Goal: Task Accomplishment & Management: Use online tool/utility

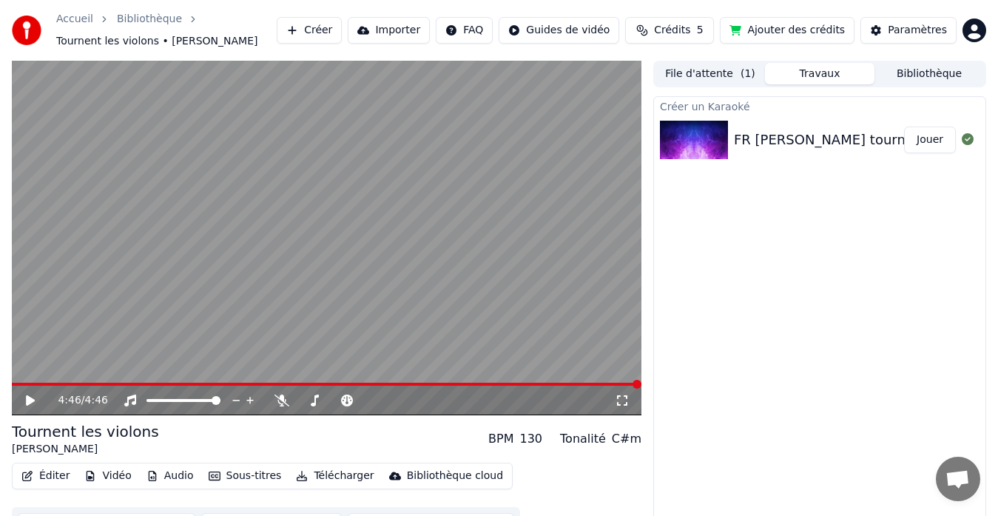
click at [28, 398] on icon at bounding box center [30, 400] width 9 height 10
click at [30, 399] on icon at bounding box center [30, 400] width 7 height 9
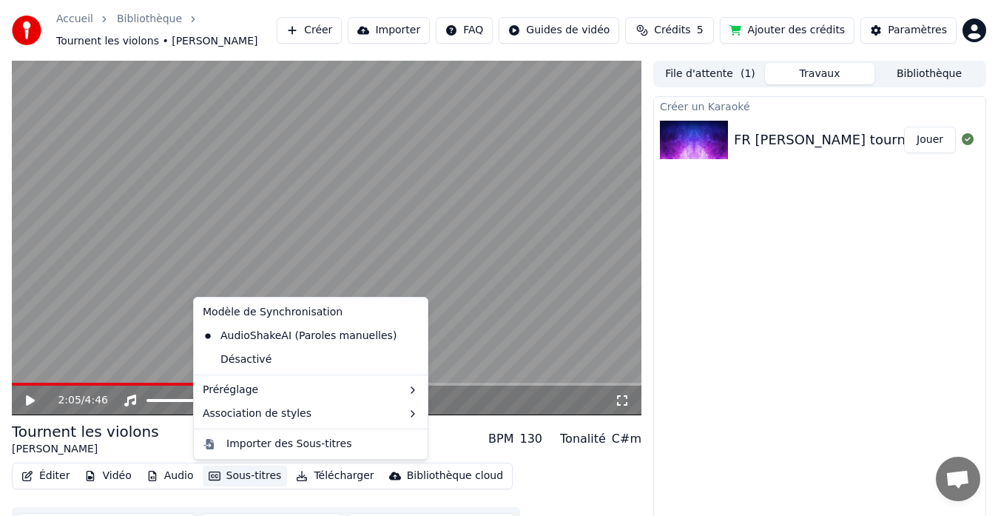
click at [236, 473] on button "Sous-titres" at bounding box center [245, 475] width 85 height 21
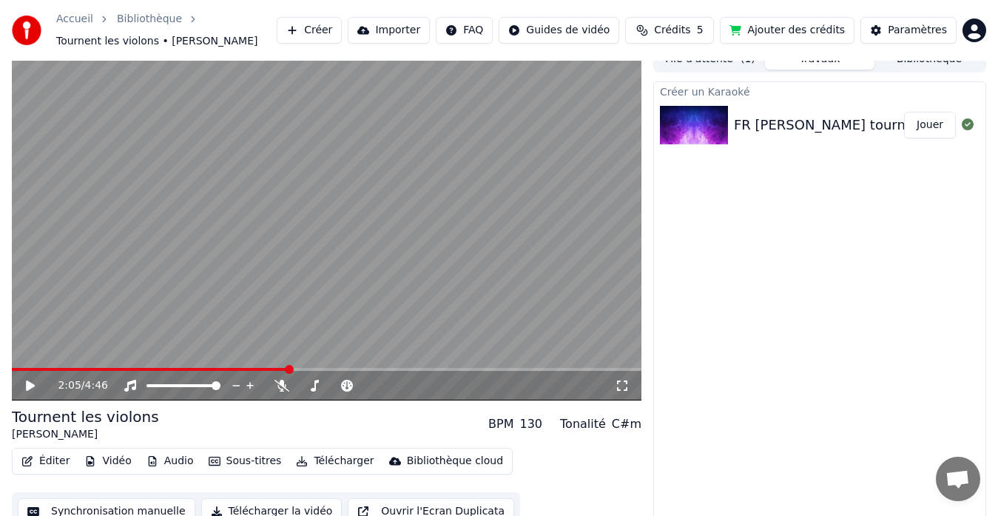
scroll to position [30, 0]
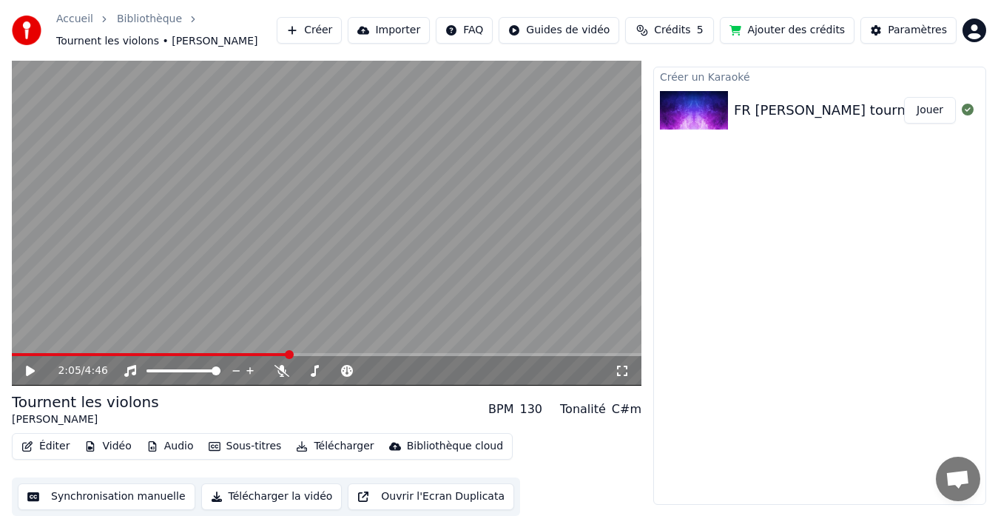
click at [98, 496] on button "Synchronisation manuelle" at bounding box center [107, 496] width 178 height 27
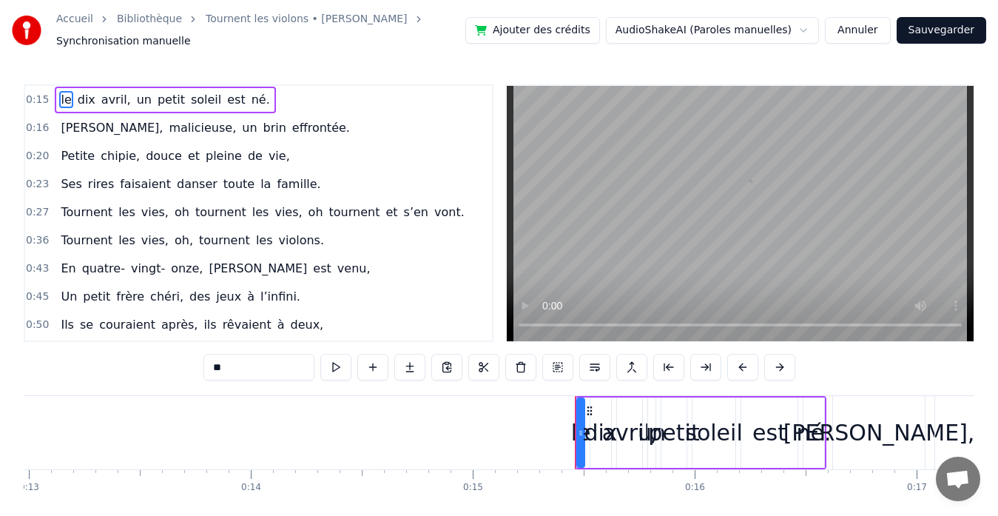
scroll to position [0, 3357]
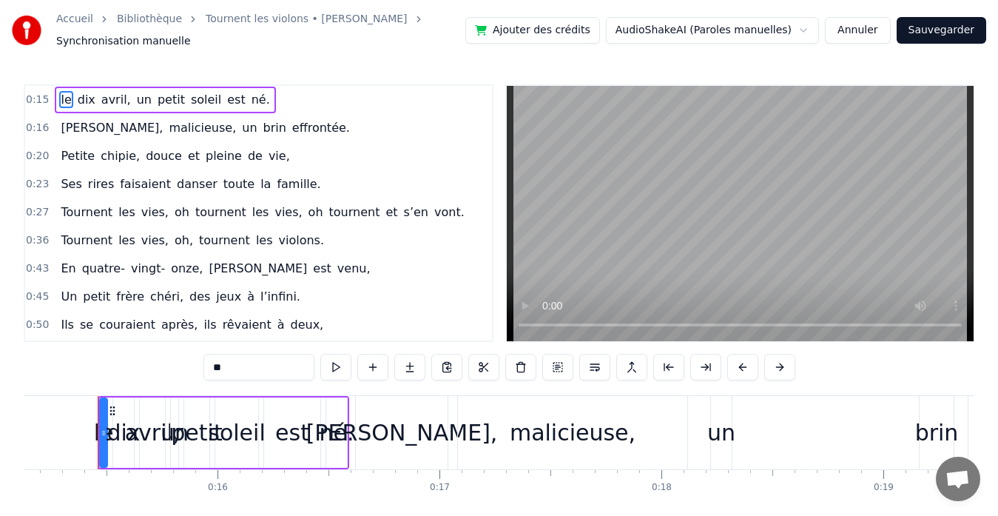
drag, startPoint x: 100, startPoint y: 433, endPoint x: 135, endPoint y: 425, distance: 35.7
click at [135, 425] on div "le dix avril, un petit soleil est né." at bounding box center [224, 432] width 252 height 73
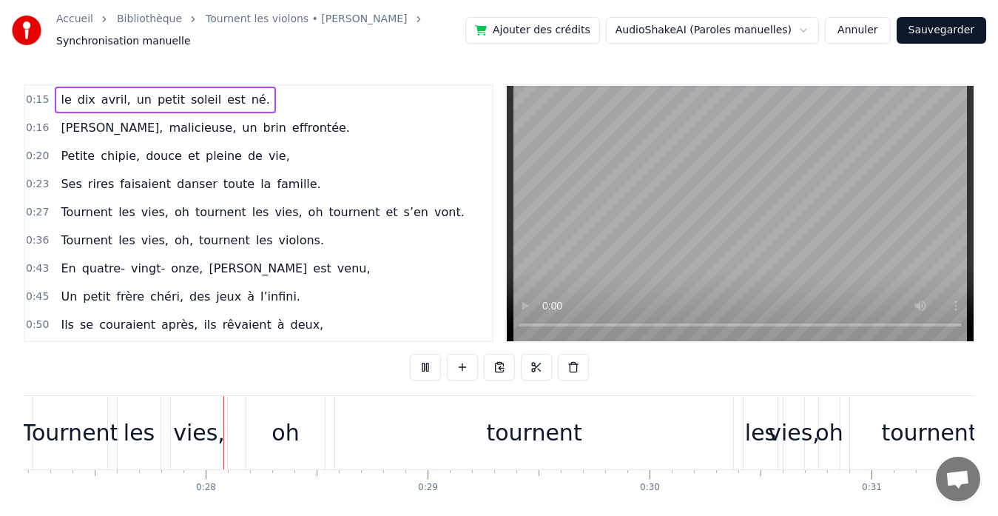
scroll to position [0, 6075]
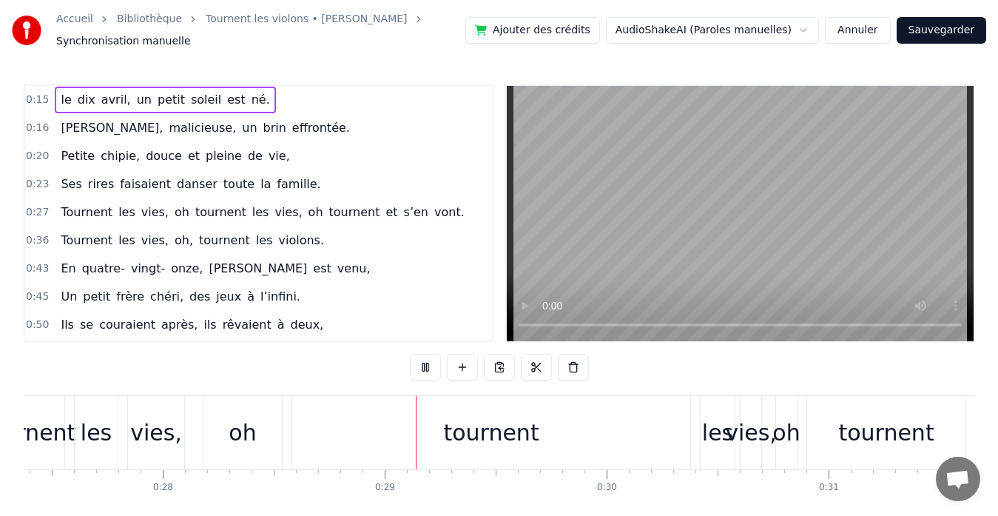
click at [423, 321] on div "0:50 Ils se couraient après, ils rêvaient à deux," at bounding box center [258, 325] width 467 height 28
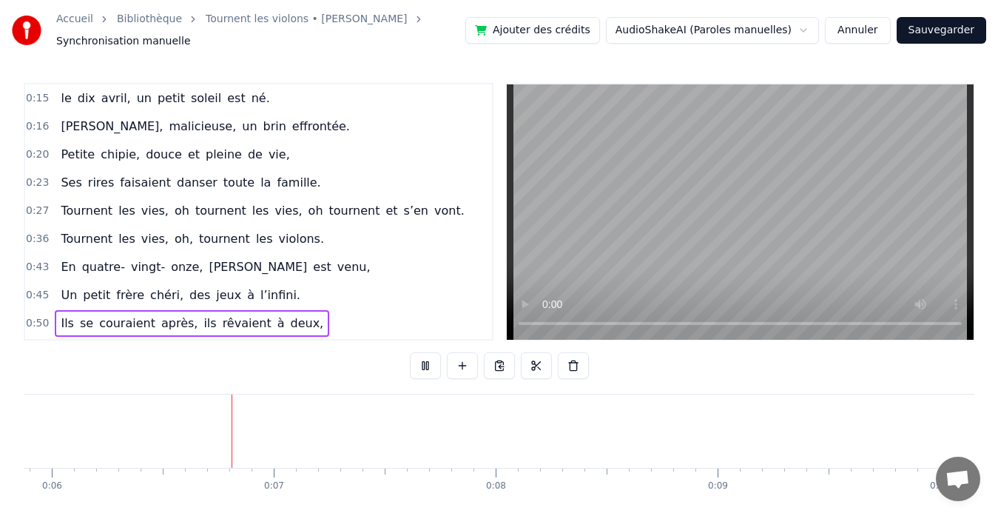
scroll to position [0, 1332]
click at [228, 137] on div "[PERSON_NAME], malicieuse, un brin effrontée." at bounding box center [205, 126] width 300 height 27
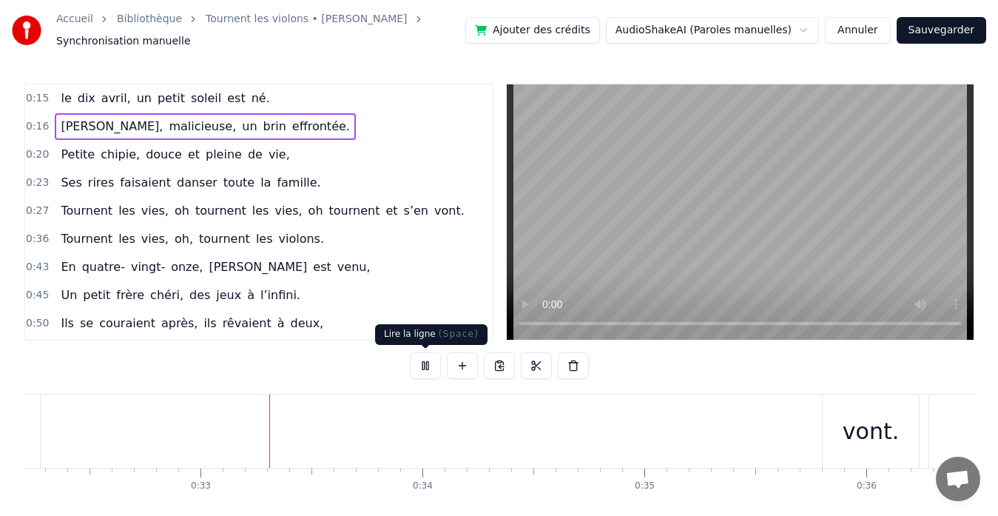
scroll to position [0, 7180]
click at [425, 361] on button at bounding box center [425, 365] width 31 height 27
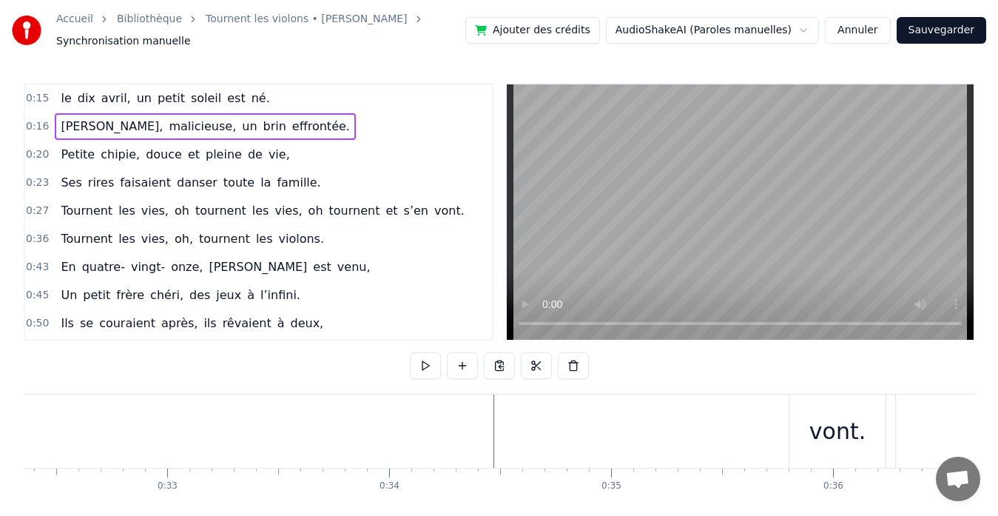
click at [189, 93] on span "soleil" at bounding box center [205, 98] width 33 height 17
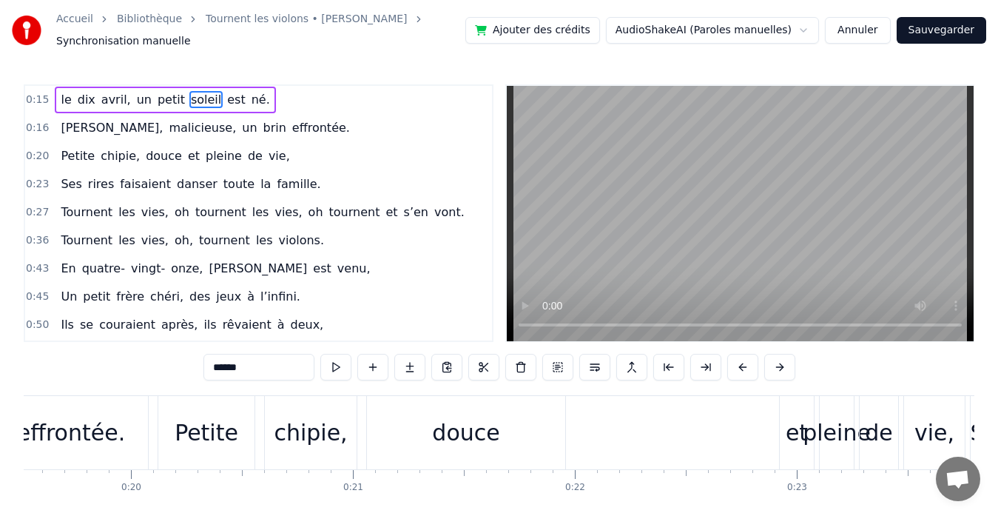
scroll to position [0, 3473]
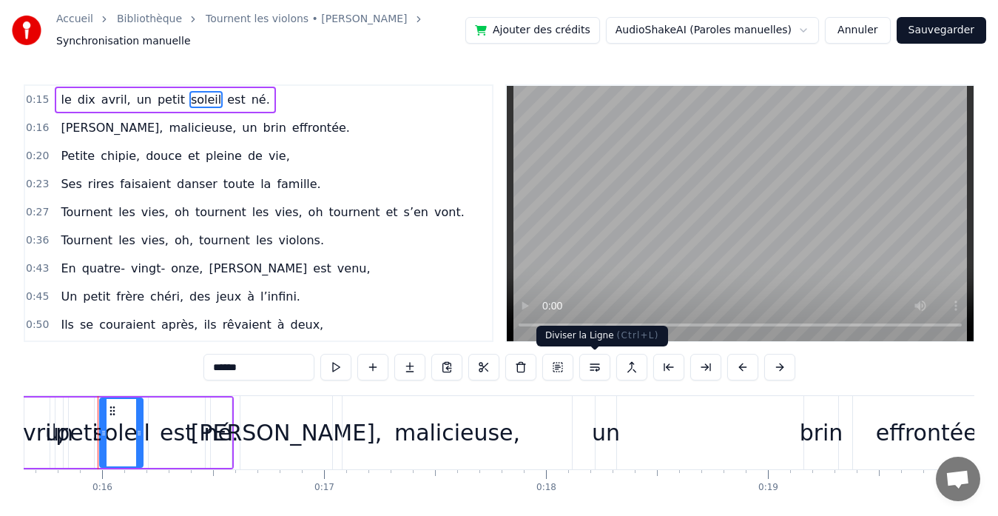
click at [598, 365] on button at bounding box center [594, 367] width 31 height 27
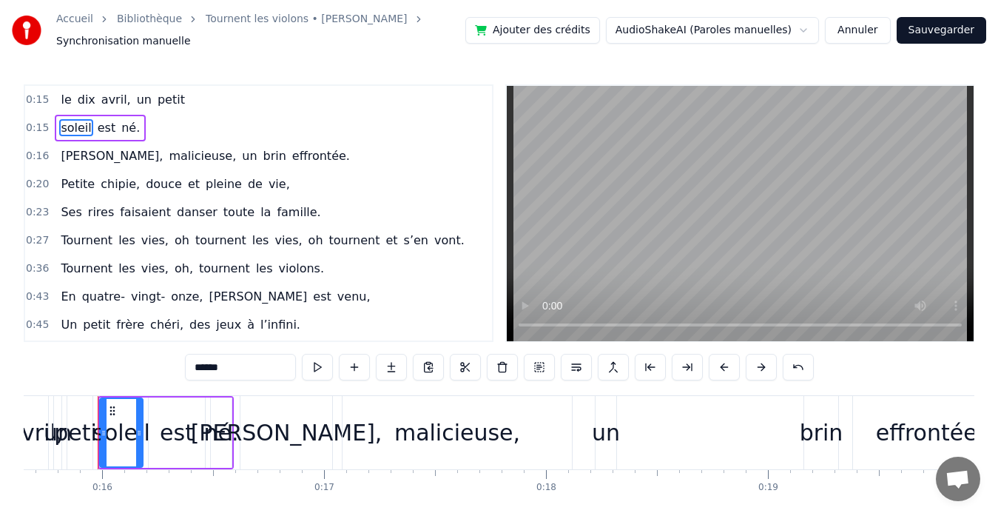
drag, startPoint x: 115, startPoint y: 431, endPoint x: 178, endPoint y: 431, distance: 63.6
click at [178, 431] on div "soleil est né." at bounding box center [166, 432] width 136 height 73
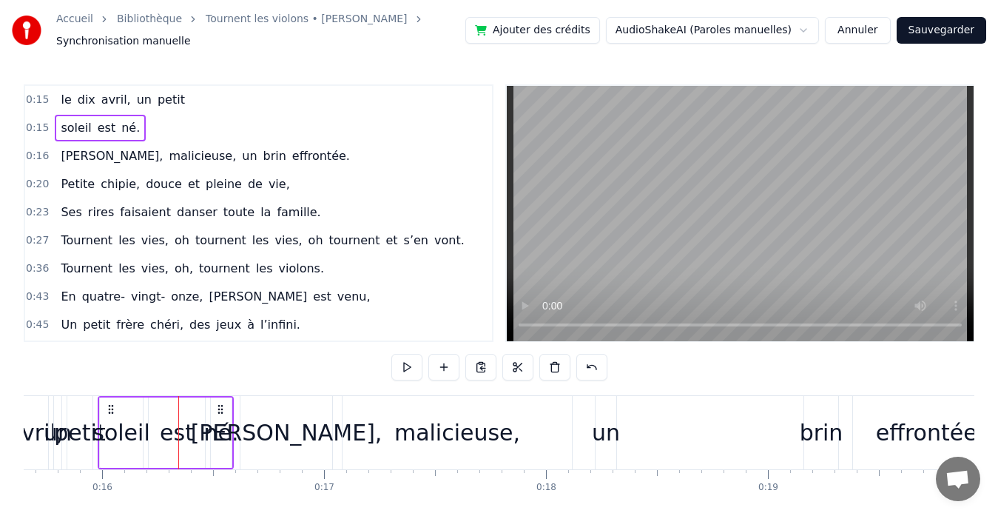
click at [289, 409] on div "[PERSON_NAME]," at bounding box center [286, 432] width 92 height 73
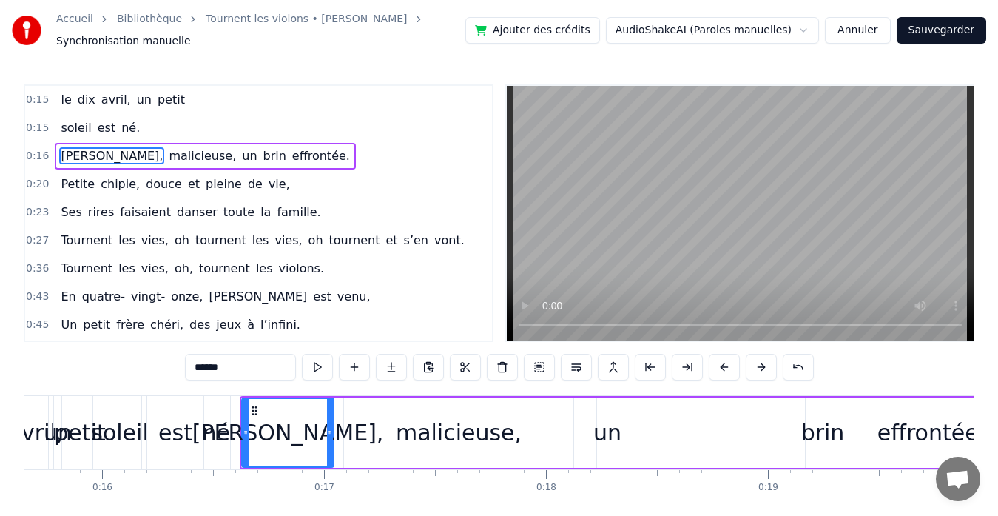
drag, startPoint x: 289, startPoint y: 458, endPoint x: 298, endPoint y: 448, distance: 14.1
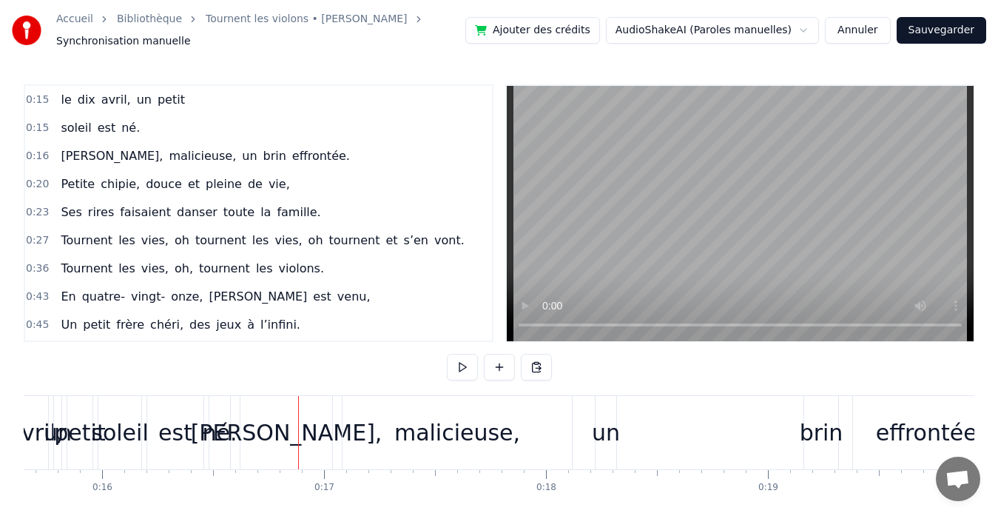
click at [298, 448] on div at bounding box center [298, 432] width 1 height 73
drag, startPoint x: 280, startPoint y: 428, endPoint x: 308, endPoint y: 431, distance: 28.4
click at [308, 431] on div "[PERSON_NAME]," at bounding box center [287, 432] width 192 height 33
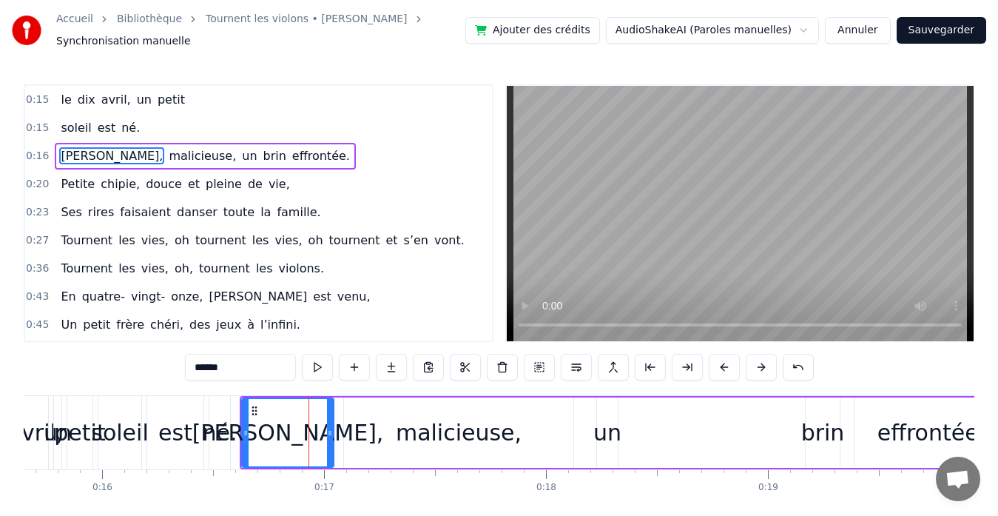
drag, startPoint x: 271, startPoint y: 427, endPoint x: 314, endPoint y: 434, distance: 43.5
click at [314, 434] on div "[PERSON_NAME]," at bounding box center [288, 432] width 90 height 67
click at [663, 30] on html "Accueil Bibliothèque Tournent les violons • [PERSON_NAME] Synchronisation manue…" at bounding box center [499, 284] width 998 height 568
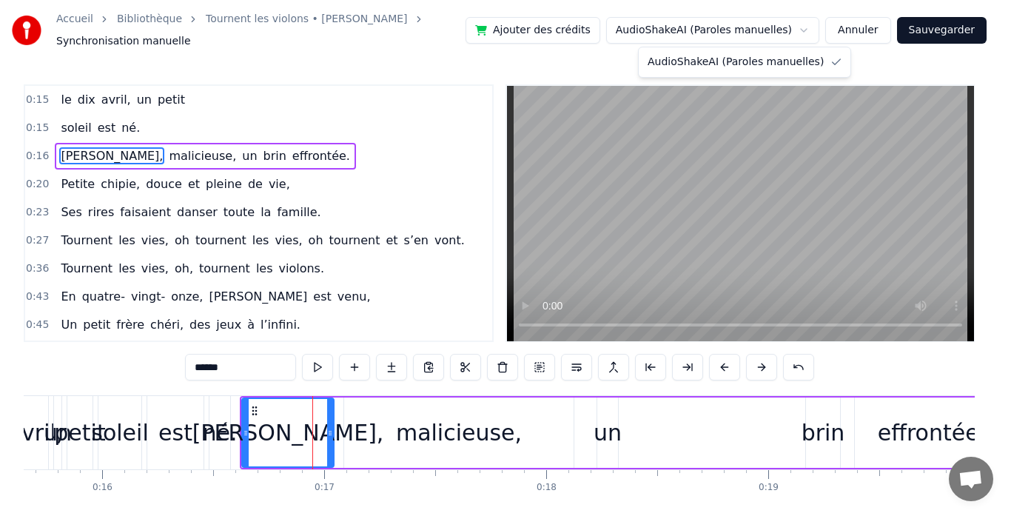
click at [356, 365] on html "Accueil Bibliothèque Tournent les violons • [PERSON_NAME] Synchronisation manue…" at bounding box center [505, 284] width 1011 height 568
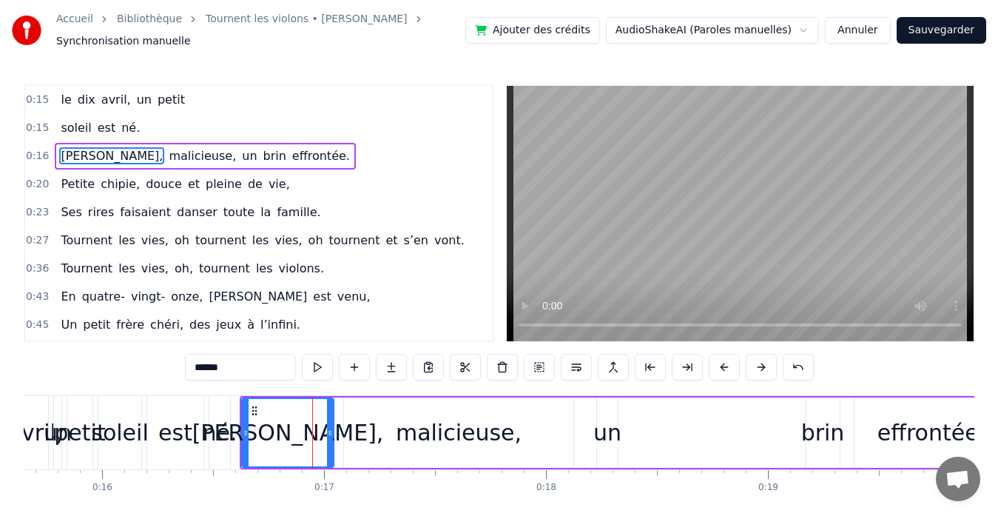
drag, startPoint x: 317, startPoint y: 425, endPoint x: 336, endPoint y: 428, distance: 19.6
click at [336, 428] on div "[PERSON_NAME], malicieuse, un brin effrontée." at bounding box center [625, 432] width 771 height 73
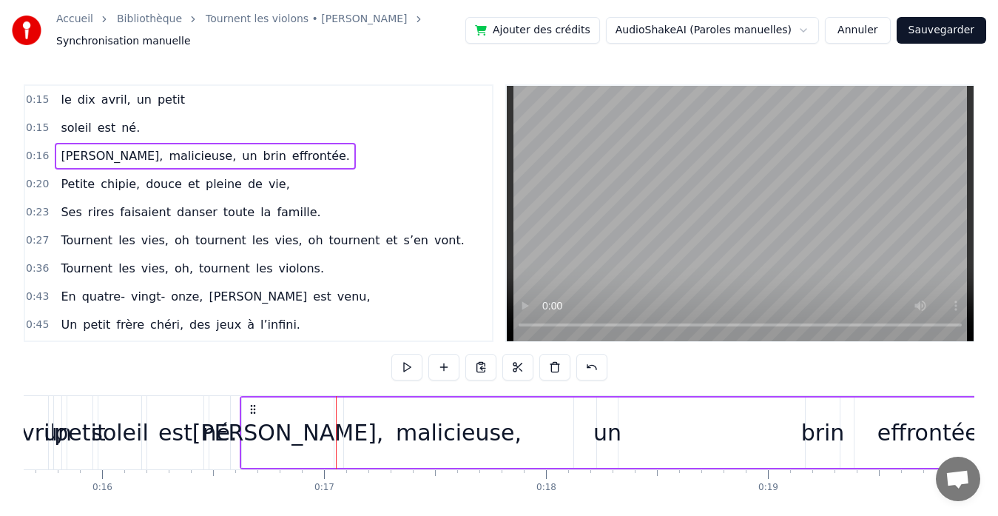
click at [260, 430] on div "[PERSON_NAME]," at bounding box center [288, 432] width 92 height 70
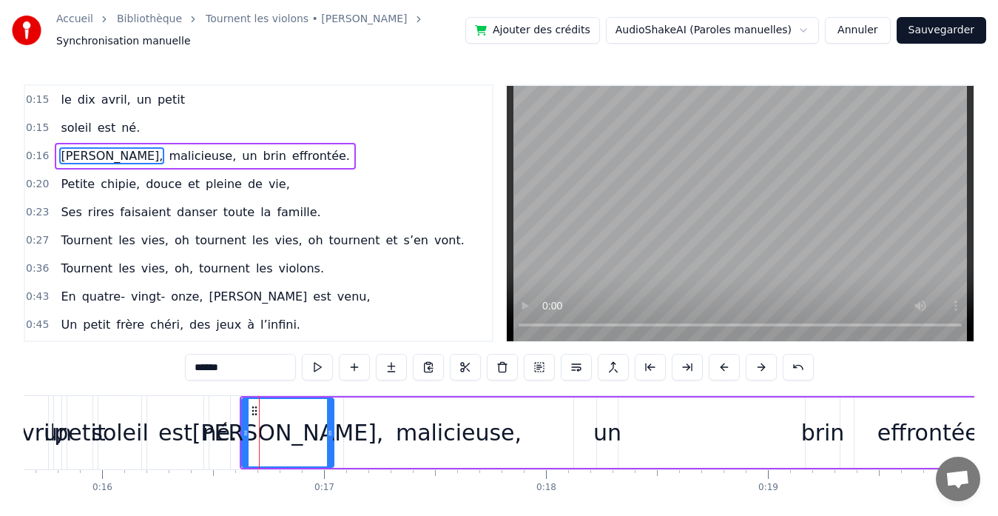
click at [252, 408] on icon at bounding box center [255, 411] width 12 height 12
drag, startPoint x: 246, startPoint y: 434, endPoint x: 259, endPoint y: 434, distance: 13.3
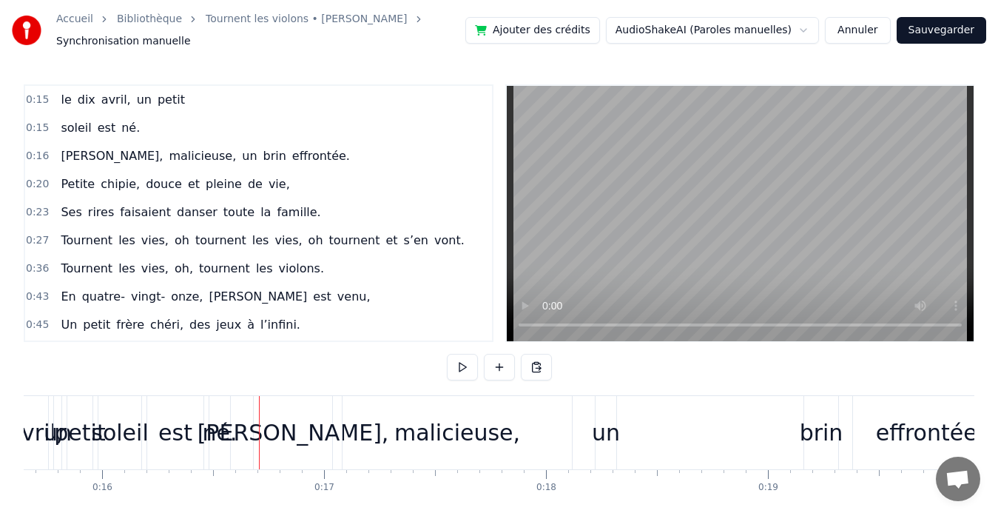
click at [328, 329] on div "0:45 Un petit frère [PERSON_NAME], des jeux à l’infini." at bounding box center [258, 325] width 467 height 28
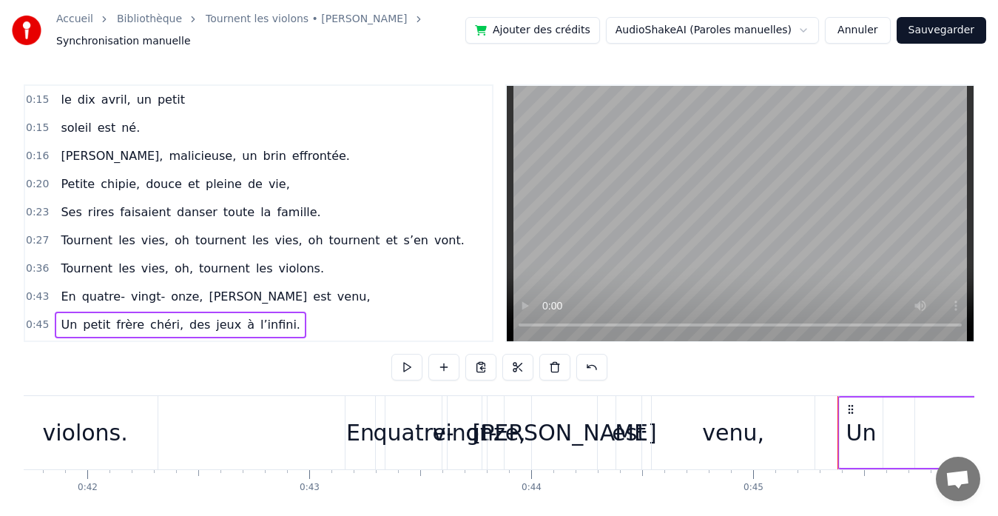
scroll to position [0, 9998]
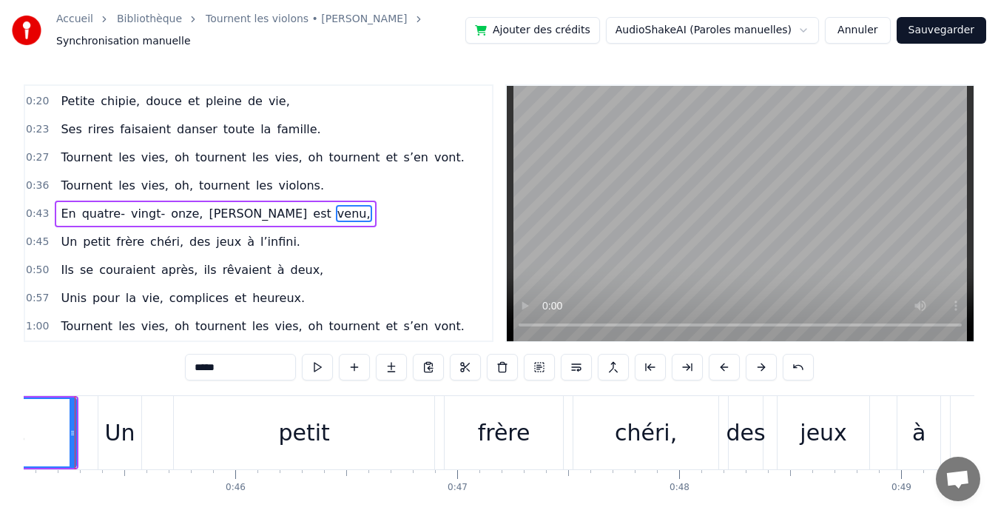
scroll to position [0, 9975]
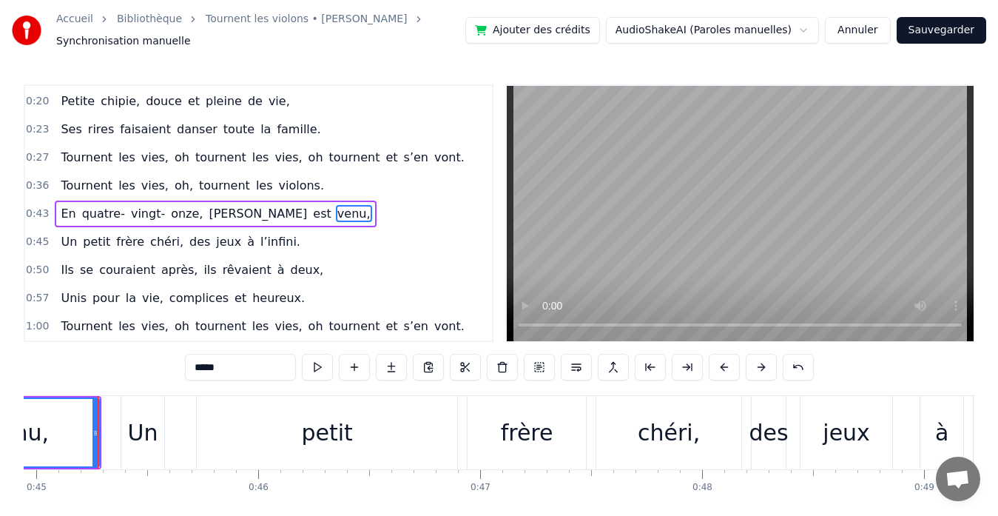
click at [215, 98] on span "pleine" at bounding box center [223, 100] width 39 height 17
type input "******"
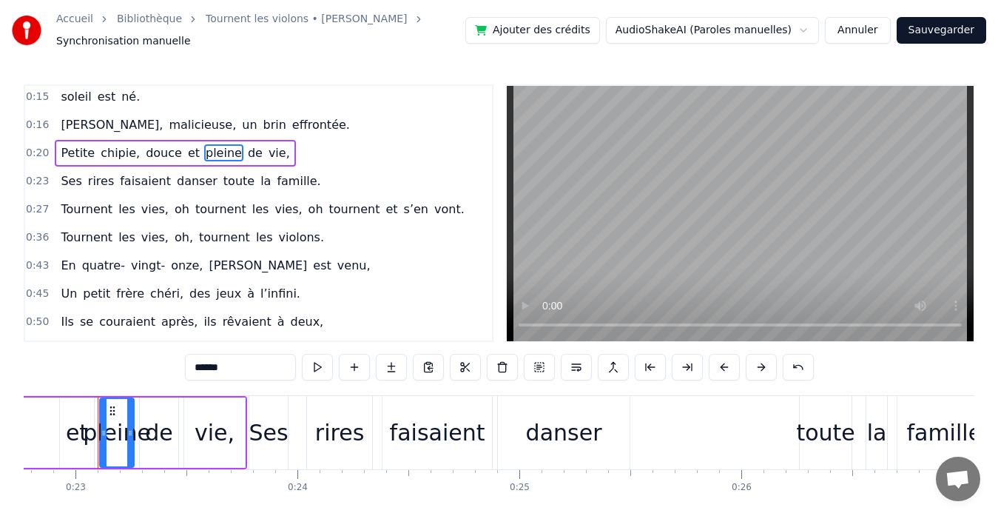
scroll to position [0, 0]
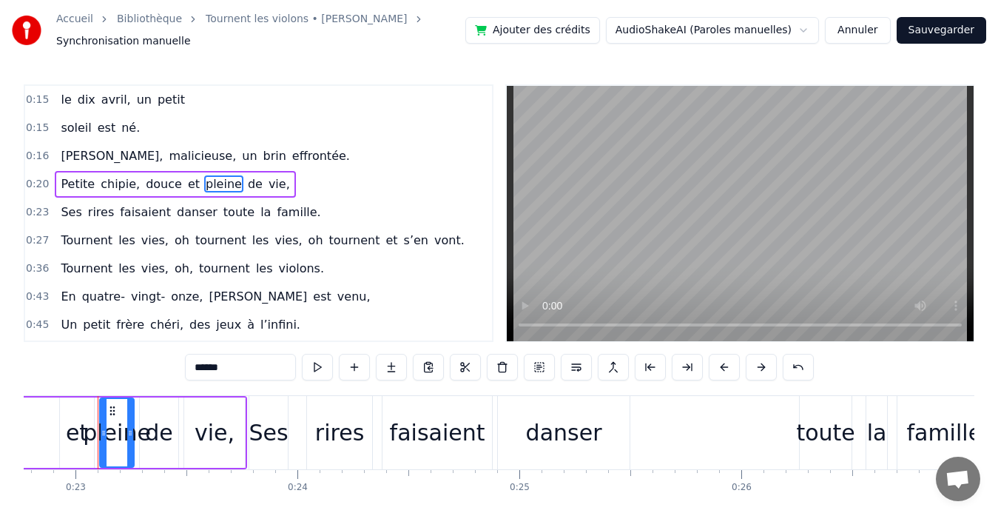
click at [162, 109] on div "le dix avril, un petit" at bounding box center [122, 100] width 135 height 27
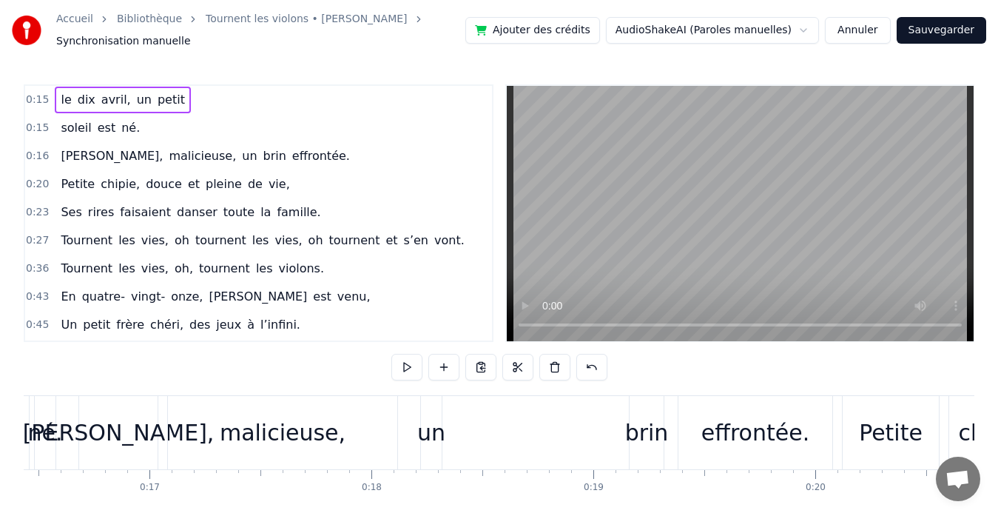
scroll to position [0, 3357]
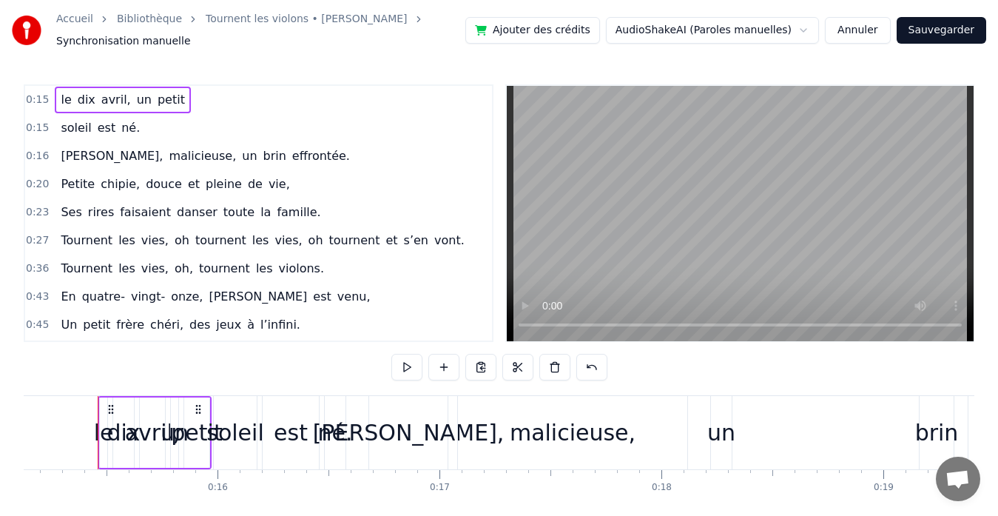
click at [190, 421] on div "petit" at bounding box center [196, 432] width 51 height 33
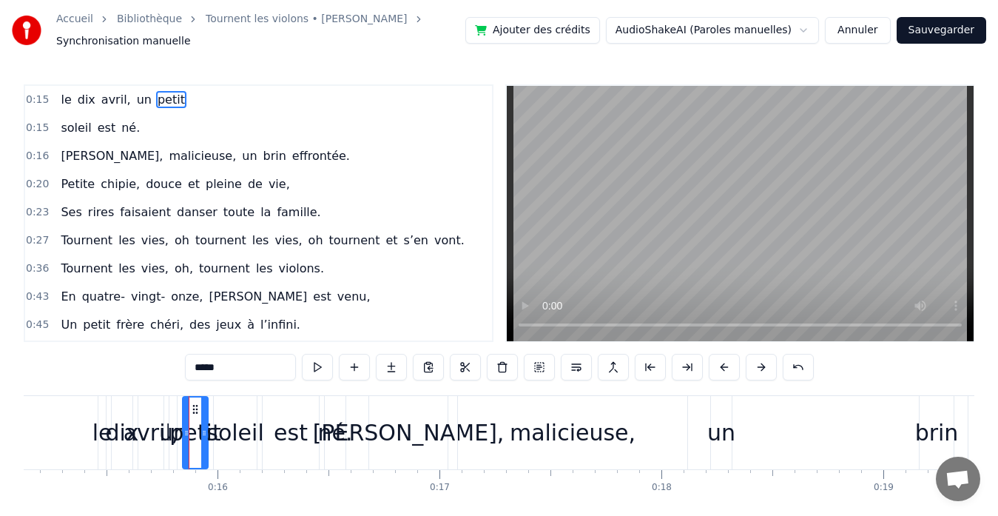
click at [107, 427] on div "dix" at bounding box center [121, 432] width 33 height 33
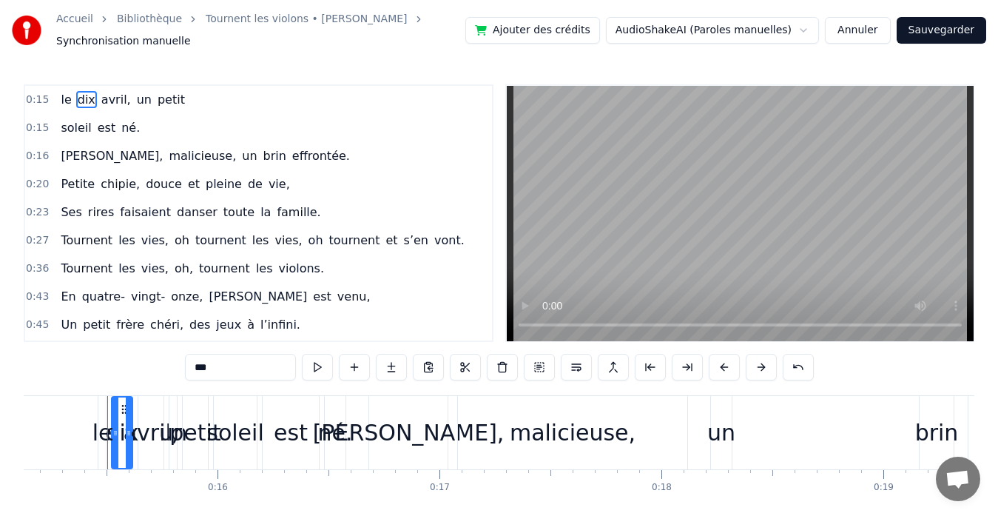
click at [129, 439] on div at bounding box center [129, 432] width 6 height 70
click at [94, 436] on div "le" at bounding box center [102, 432] width 20 height 33
type input "**"
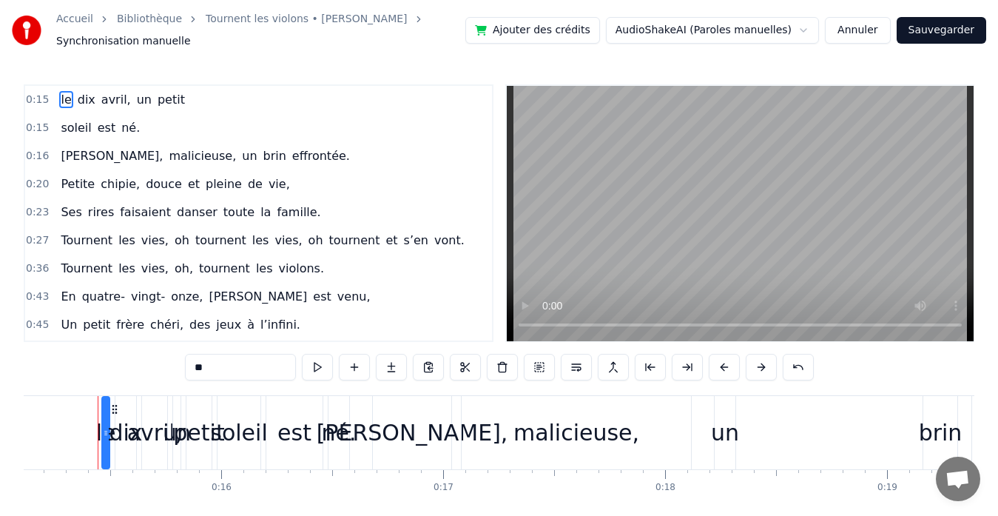
drag, startPoint x: 98, startPoint y: 433, endPoint x: 106, endPoint y: 432, distance: 8.2
click at [104, 431] on div "le" at bounding box center [106, 432] width 20 height 33
click at [97, 432] on div "le" at bounding box center [106, 432] width 20 height 33
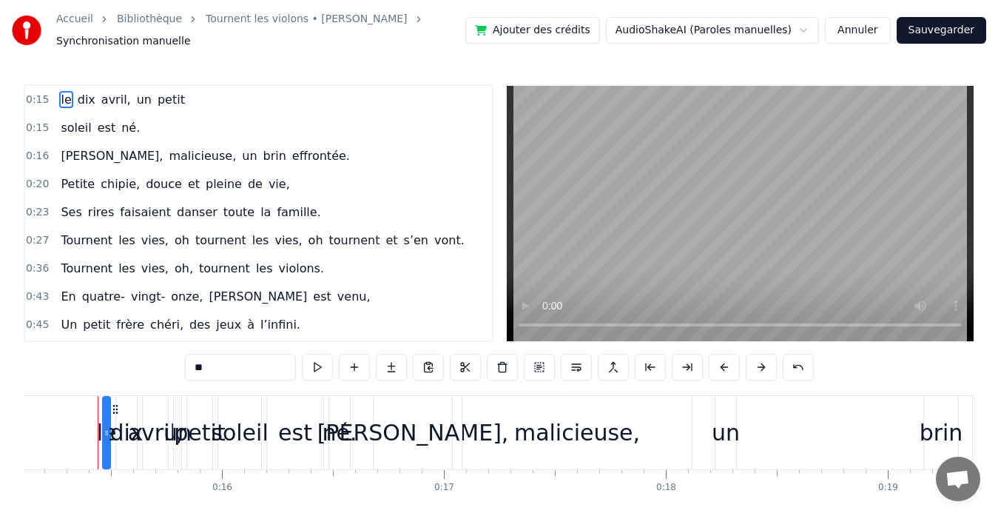
click at [36, 100] on span "0:15" at bounding box center [37, 99] width 23 height 15
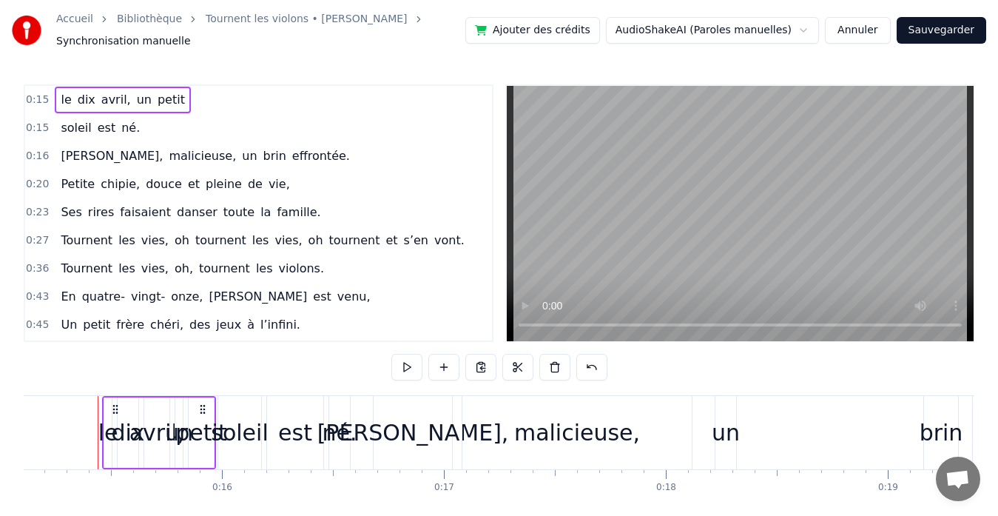
click at [36, 100] on span "0:15" at bounding box center [37, 99] width 23 height 15
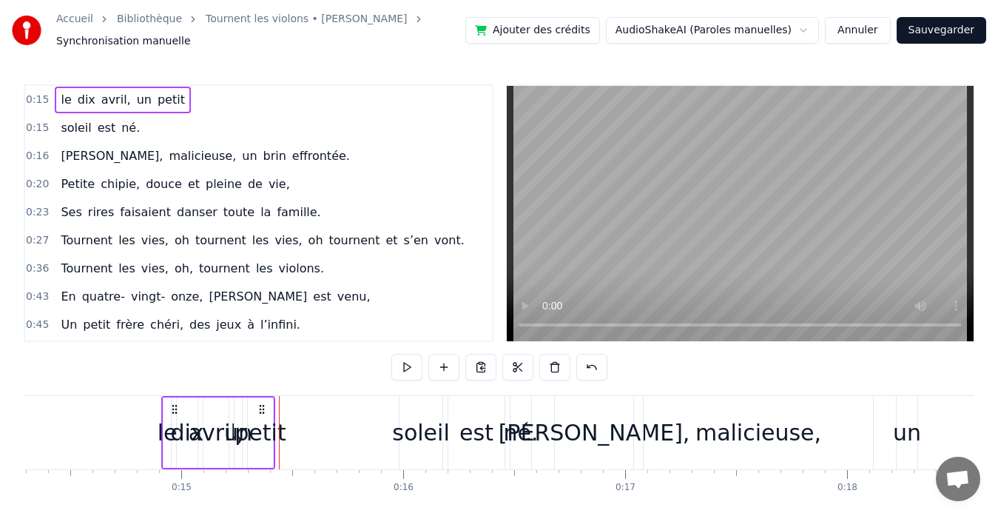
drag, startPoint x: 117, startPoint y: 406, endPoint x: 124, endPoint y: 412, distance: 9.5
click at [169, 412] on icon at bounding box center [175, 409] width 12 height 12
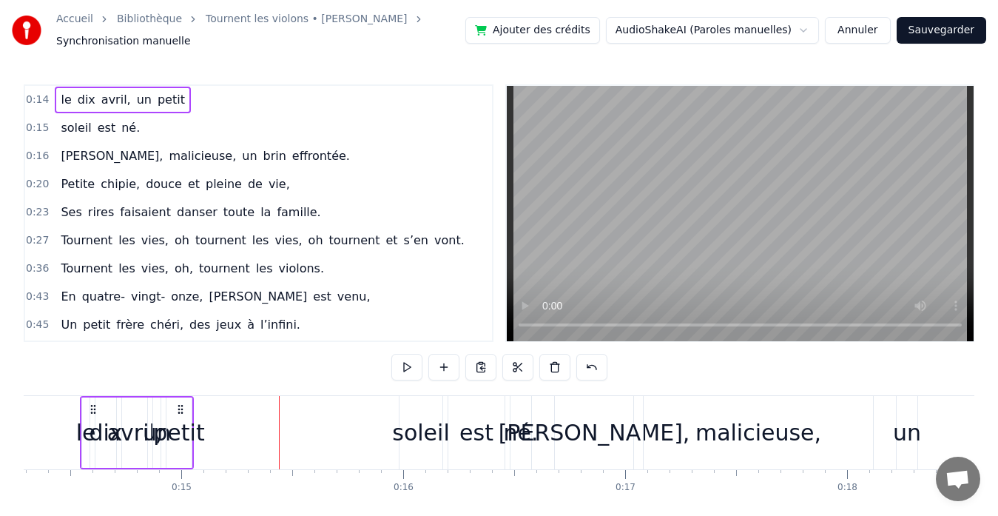
scroll to position [0, 3138]
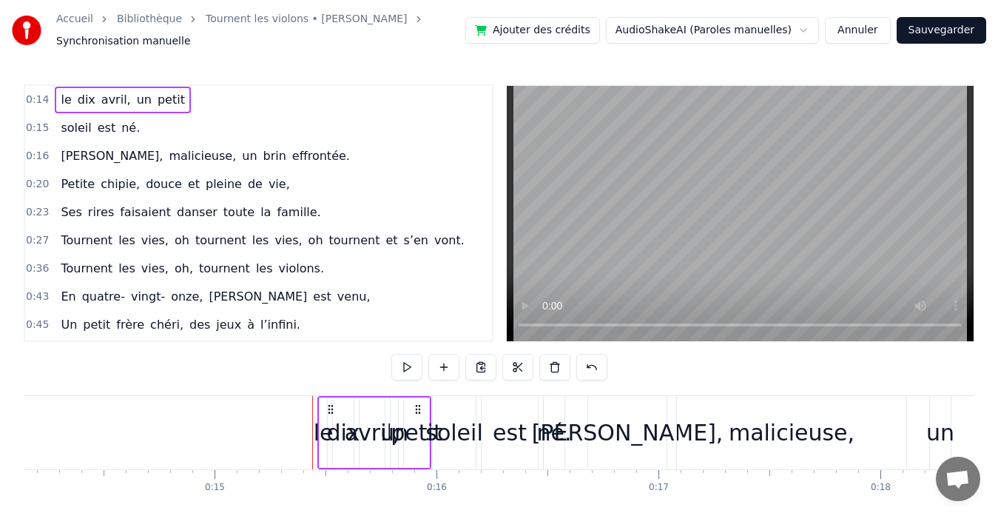
drag, startPoint x: 124, startPoint y: 412, endPoint x: 328, endPoint y: 408, distance: 204.2
click at [328, 408] on icon at bounding box center [331, 409] width 12 height 12
drag, startPoint x: 425, startPoint y: 403, endPoint x: 456, endPoint y: 408, distance: 32.2
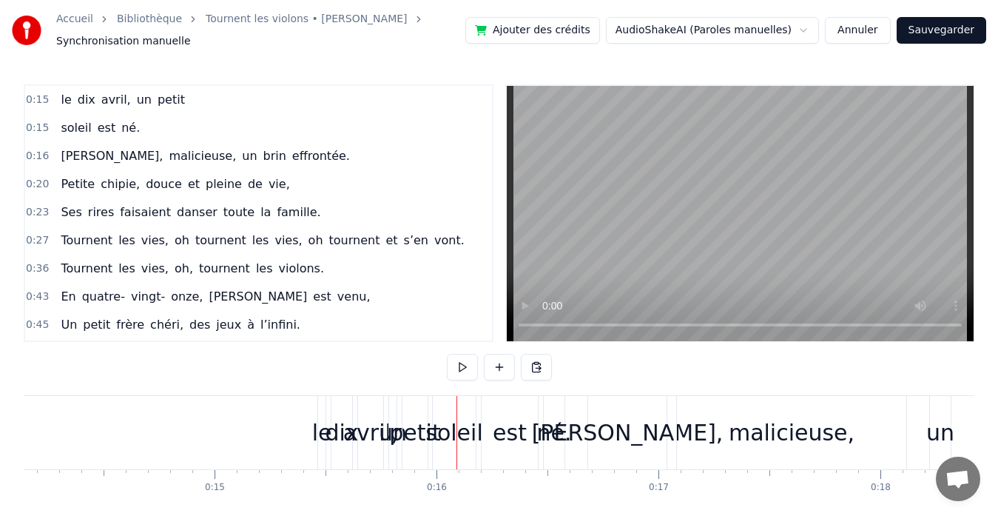
click at [360, 428] on div "avril," at bounding box center [370, 432] width 55 height 33
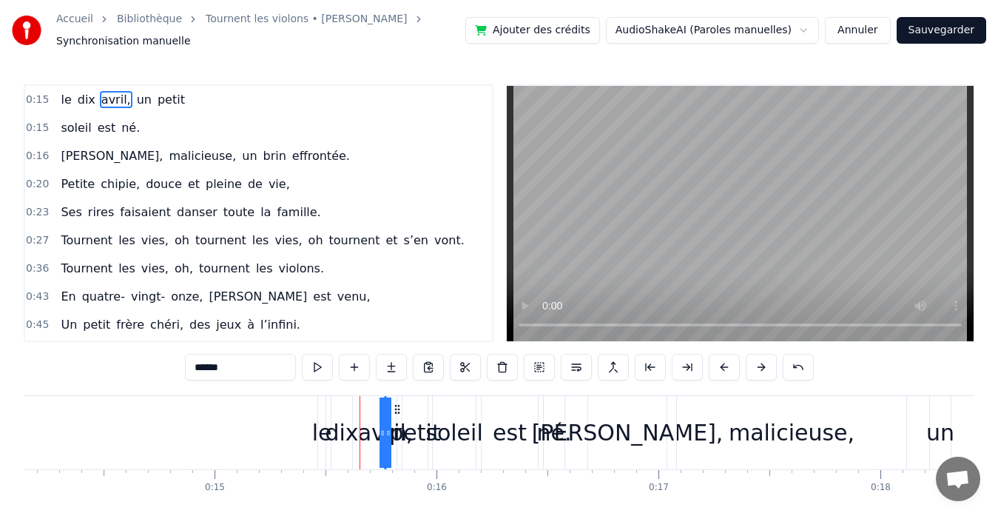
drag, startPoint x: 362, startPoint y: 414, endPoint x: 411, endPoint y: 414, distance: 49.6
click at [411, 414] on div "le dix avril, un petit" at bounding box center [374, 432] width 114 height 73
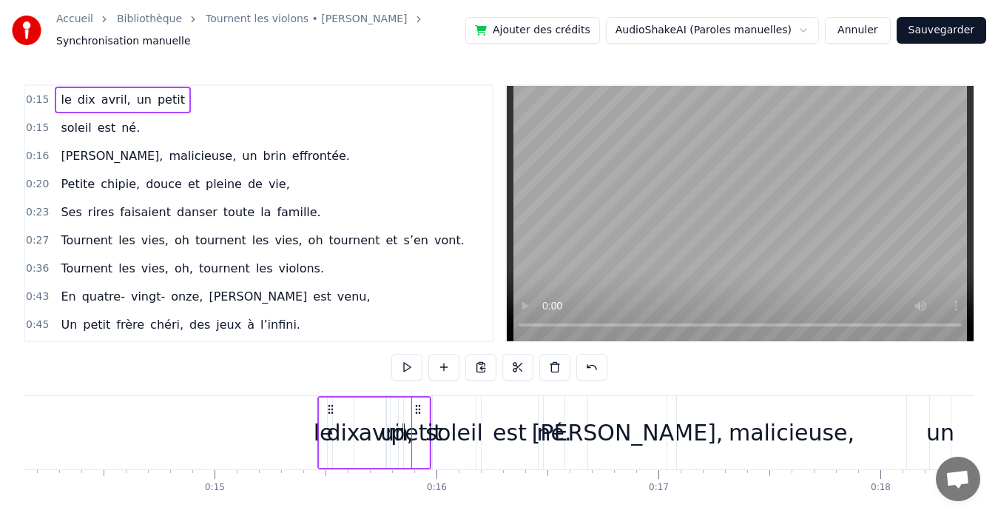
click at [345, 428] on div "dix" at bounding box center [342, 432] width 33 height 33
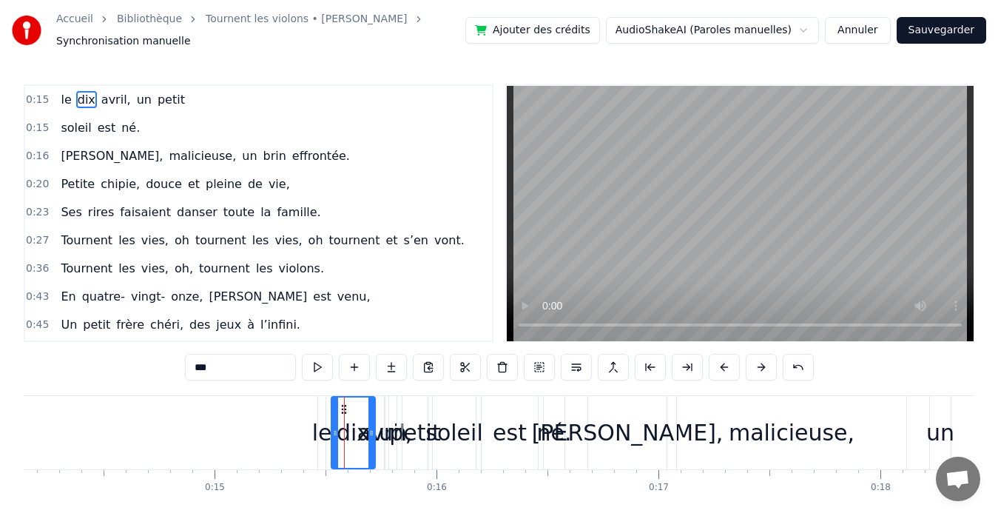
drag, startPoint x: 345, startPoint y: 428, endPoint x: 368, endPoint y: 428, distance: 22.9
click at [368, 428] on icon at bounding box center [371, 433] width 6 height 12
click at [523, 421] on div "est" at bounding box center [510, 432] width 34 height 33
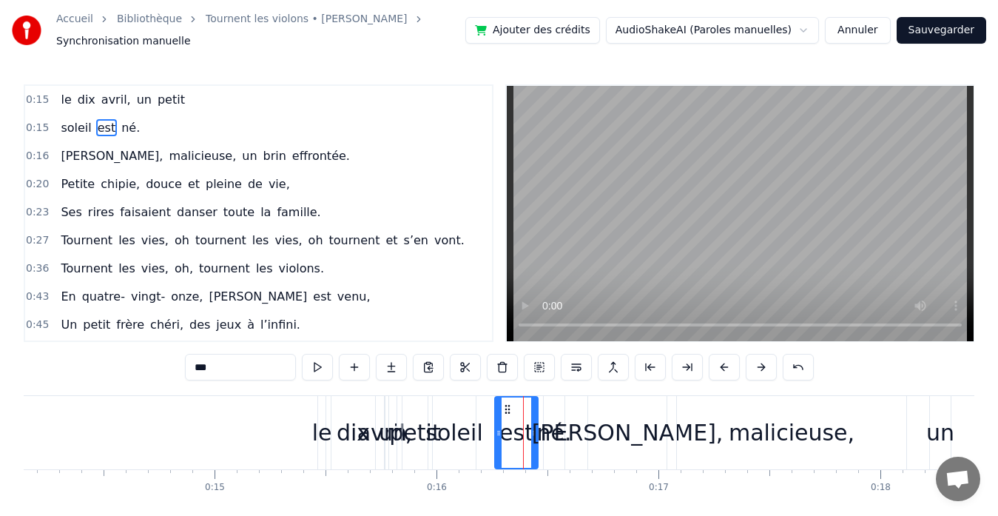
drag, startPoint x: 485, startPoint y: 432, endPoint x: 499, endPoint y: 435, distance: 13.6
click at [499, 435] on icon at bounding box center [499, 433] width 6 height 12
click at [477, 435] on div "soleil" at bounding box center [453, 432] width 57 height 33
type input "******"
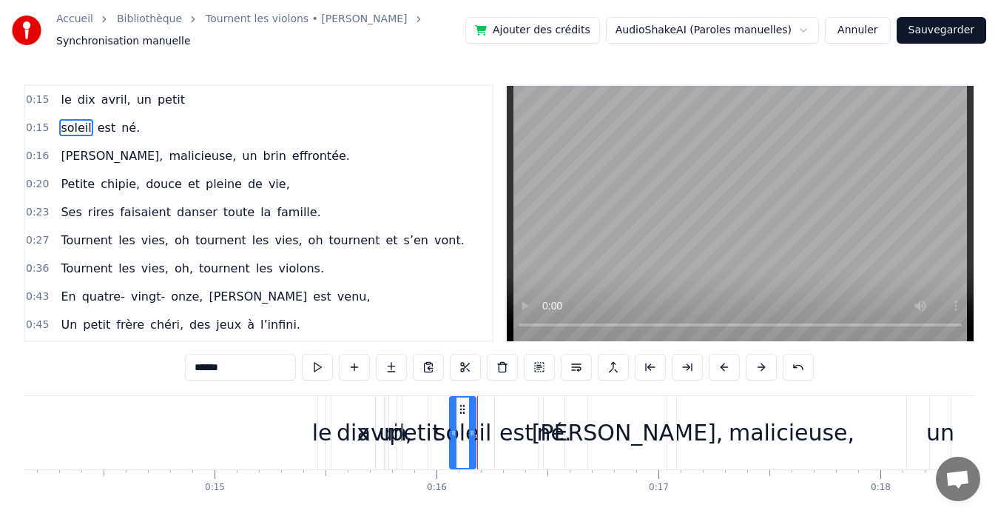
drag, startPoint x: 434, startPoint y: 428, endPoint x: 451, endPoint y: 427, distance: 17.1
click at [451, 427] on icon at bounding box center [454, 433] width 6 height 12
click at [442, 436] on div "soleil" at bounding box center [462, 432] width 57 height 33
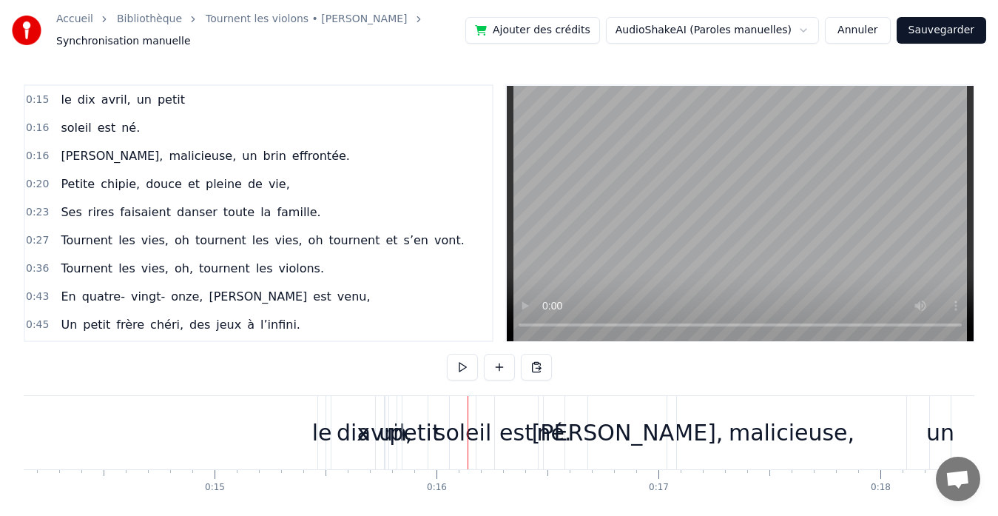
click at [371, 435] on div "avril," at bounding box center [384, 432] width 55 height 33
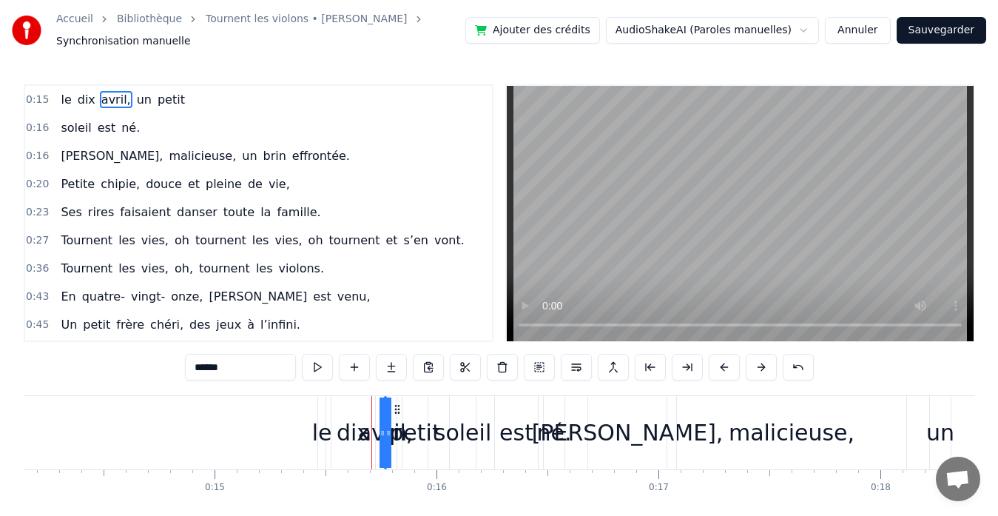
click at [376, 427] on div "avril," at bounding box center [385, 432] width 55 height 33
click at [364, 434] on div "avril," at bounding box center [385, 432] width 55 height 33
drag, startPoint x: 364, startPoint y: 419, endPoint x: 377, endPoint y: 419, distance: 13.3
click at [348, 413] on div "dix" at bounding box center [353, 432] width 44 height 73
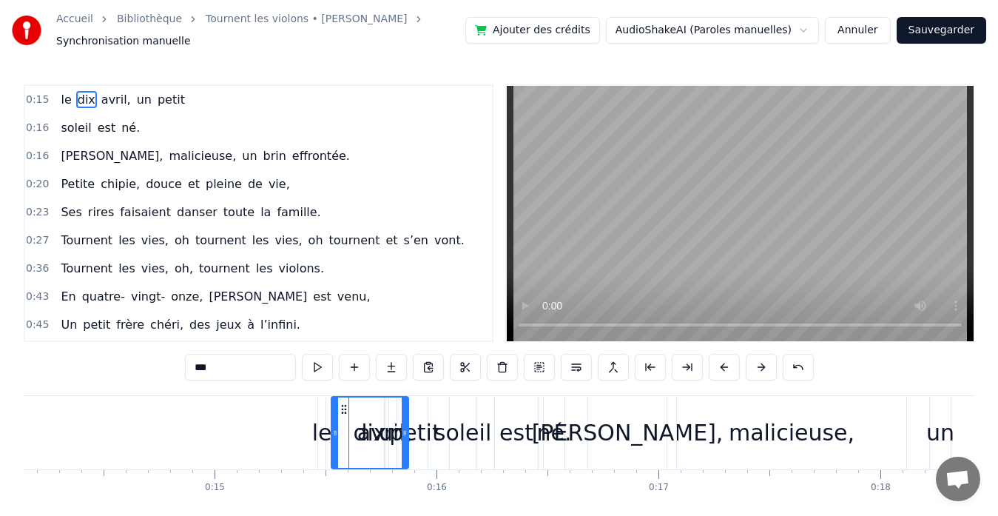
drag, startPoint x: 371, startPoint y: 418, endPoint x: 408, endPoint y: 433, distance: 39.2
click at [406, 433] on div at bounding box center [405, 432] width 6 height 70
click at [344, 436] on icon at bounding box center [342, 433] width 6 height 12
click at [482, 397] on div "soleil est né." at bounding box center [508, 432] width 119 height 73
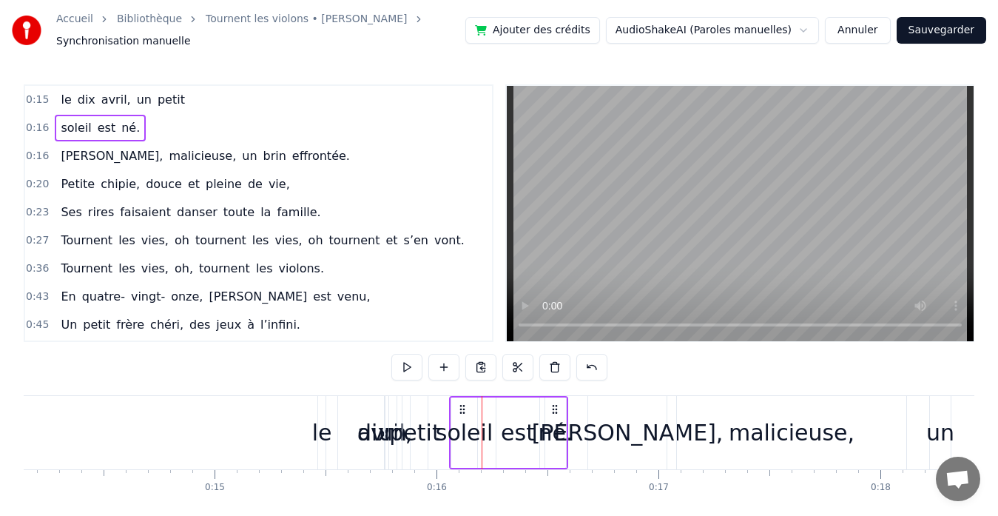
click at [867, 24] on button "Annuler" at bounding box center [857, 30] width 65 height 27
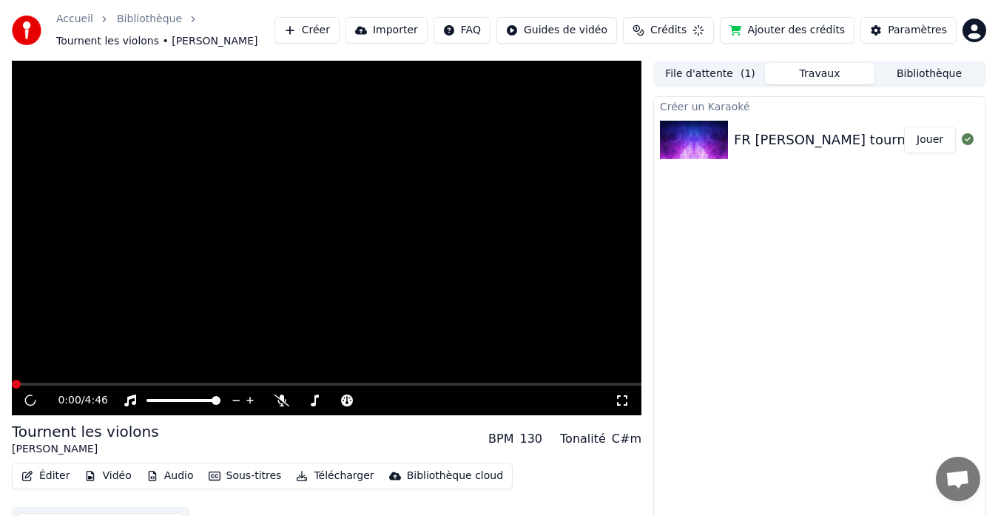
scroll to position [18, 0]
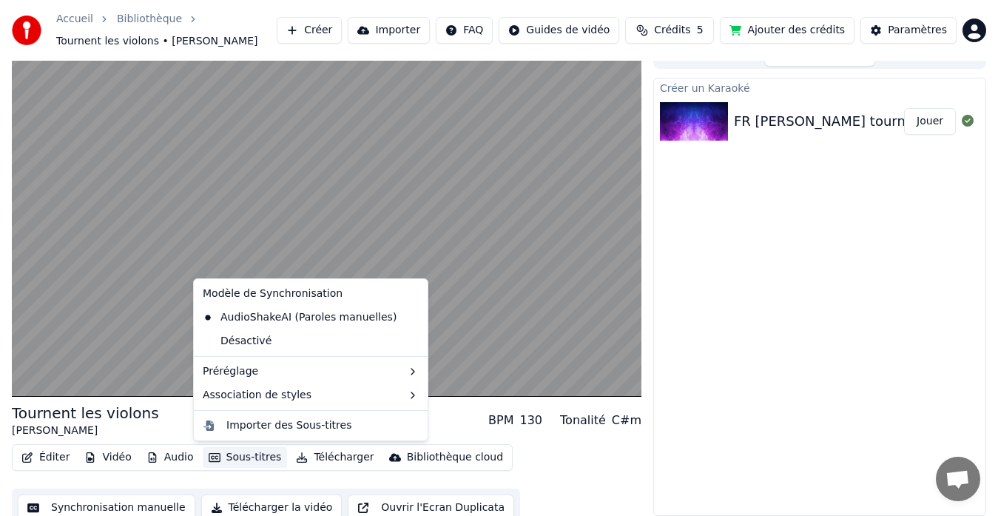
click at [235, 453] on button "Sous-titres" at bounding box center [245, 457] width 85 height 21
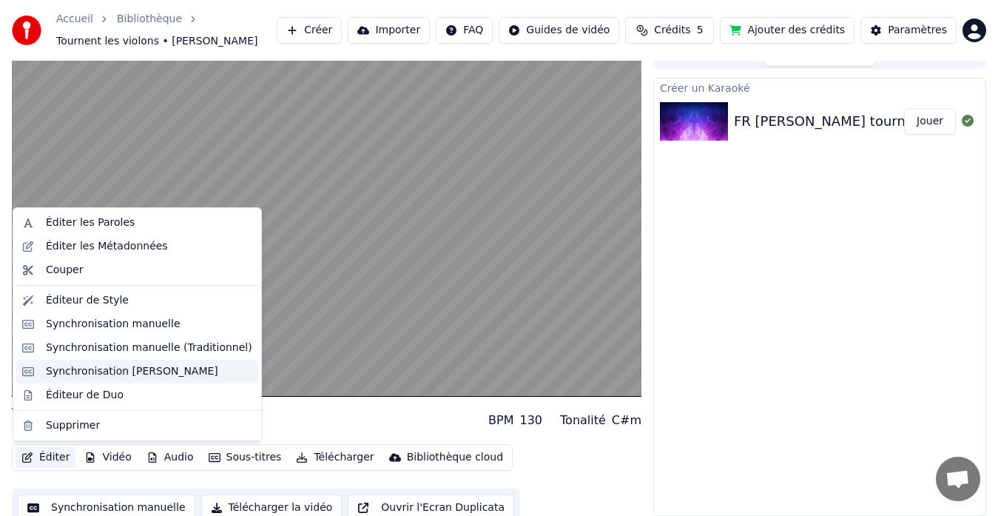
click at [107, 370] on div "Synchronisation [PERSON_NAME]" at bounding box center [132, 371] width 172 height 15
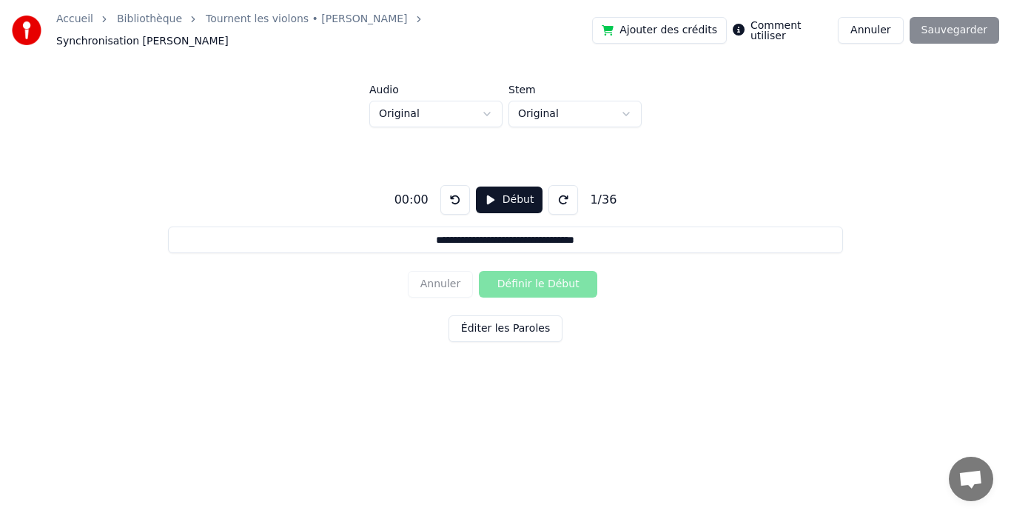
click at [538, 331] on button "Éditer les Paroles" at bounding box center [505, 328] width 114 height 27
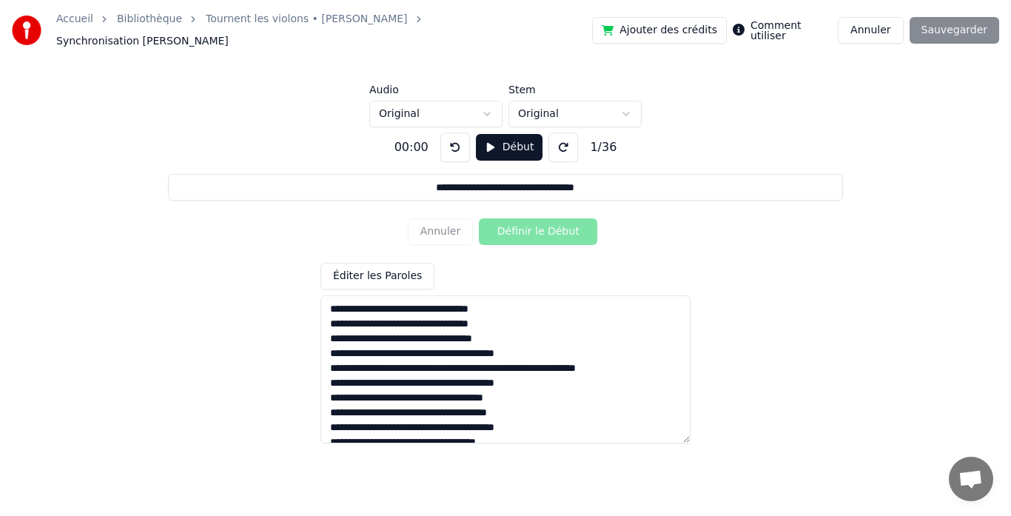
click at [414, 326] on textarea at bounding box center [505, 369] width 370 height 148
click at [532, 227] on div "Annuler Définir le Début" at bounding box center [505, 231] width 195 height 38
click at [493, 134] on button "Début" at bounding box center [509, 147] width 67 height 27
click at [455, 138] on button at bounding box center [455, 147] width 30 height 30
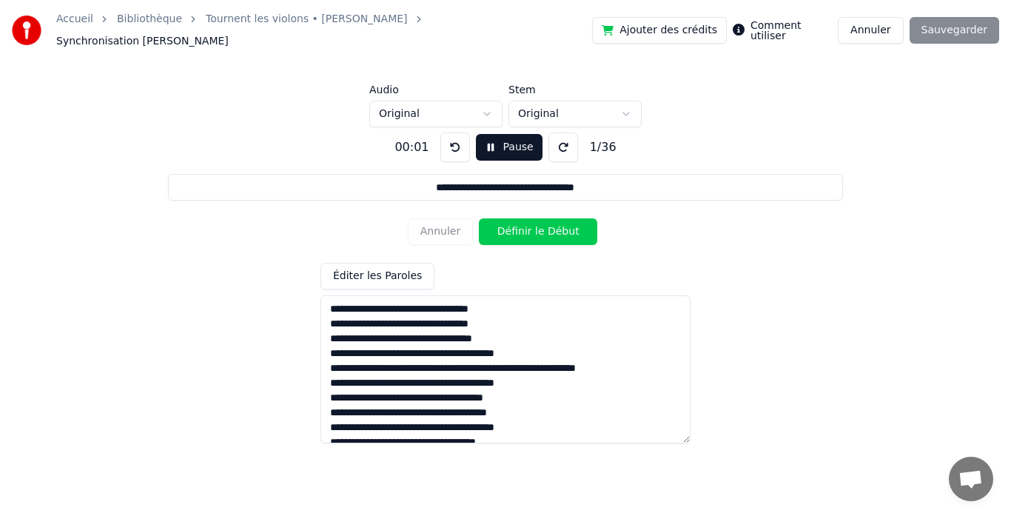
click at [490, 145] on button "Pause" at bounding box center [509, 147] width 66 height 27
click at [454, 145] on button at bounding box center [455, 147] width 30 height 30
click at [452, 141] on button at bounding box center [455, 147] width 30 height 30
click at [506, 143] on button "Début" at bounding box center [509, 147] width 67 height 27
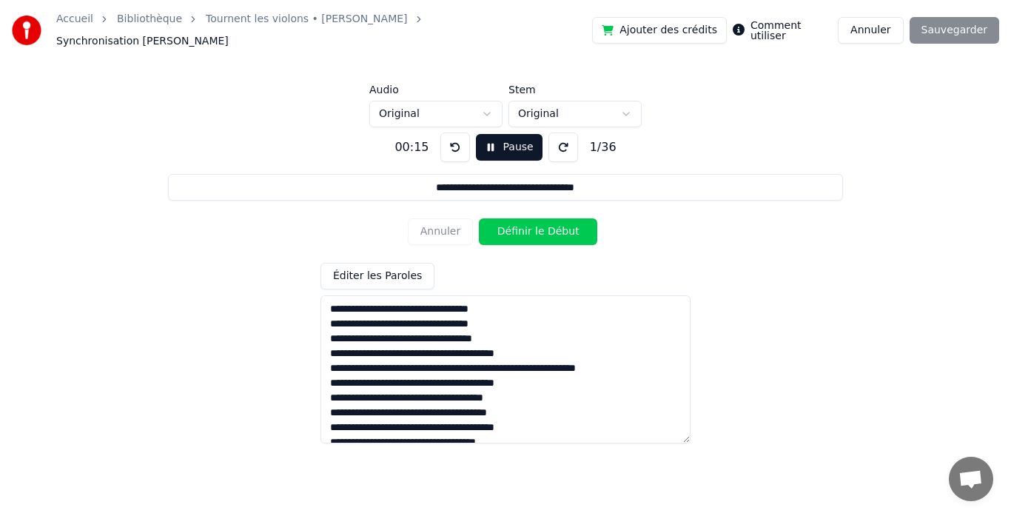
click at [558, 229] on button "Définir le Début" at bounding box center [538, 231] width 118 height 27
click at [966, 37] on div "Ajouter des crédits Comment utiliser Annuler Sauvegarder" at bounding box center [795, 30] width 407 height 27
click at [405, 272] on button "Éditer les Paroles" at bounding box center [377, 276] width 114 height 27
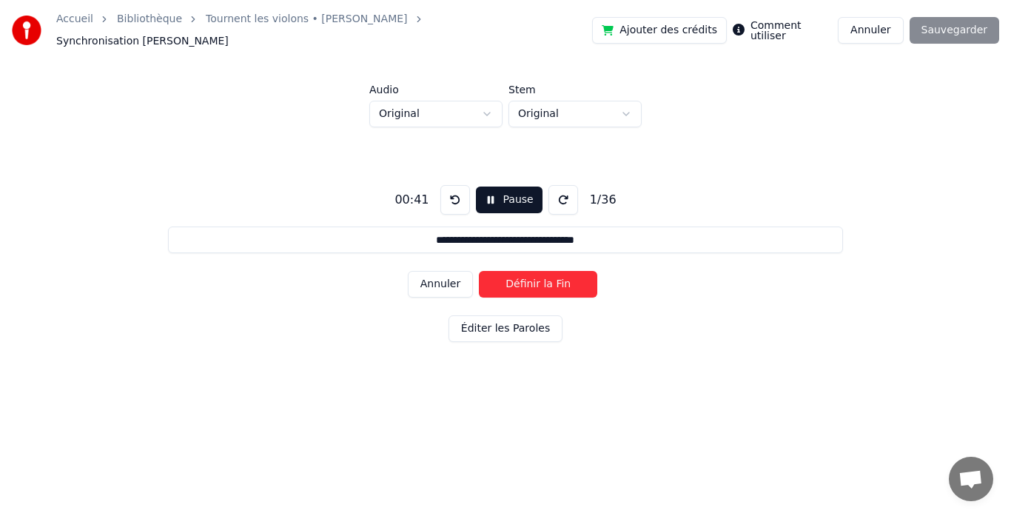
click at [944, 20] on div "Ajouter des crédits Comment utiliser Annuler Sauvegarder" at bounding box center [795, 30] width 407 height 27
click at [362, 27] on link "Tournent les violons • [PERSON_NAME]" at bounding box center [306, 19] width 201 height 15
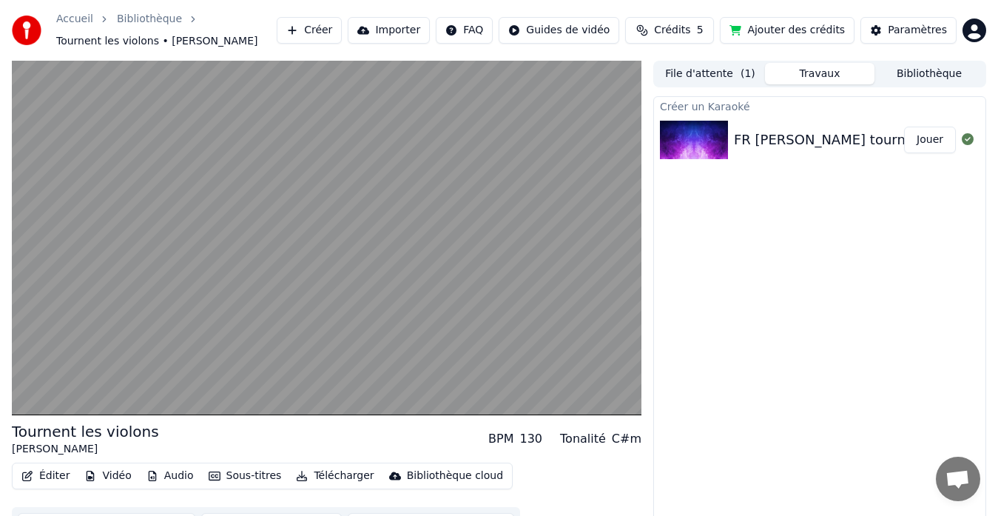
scroll to position [30, 0]
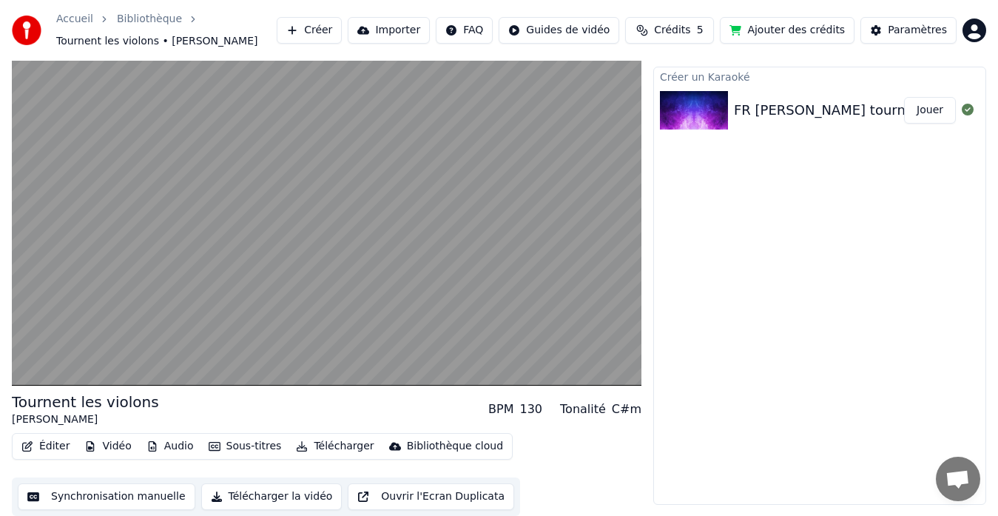
click at [109, 496] on button "Synchronisation manuelle" at bounding box center [107, 496] width 178 height 27
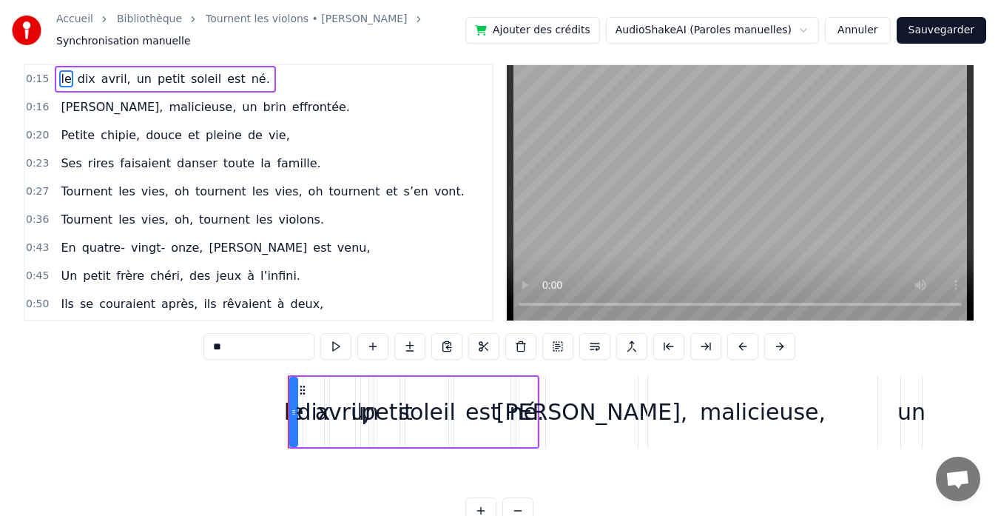
scroll to position [0, 3357]
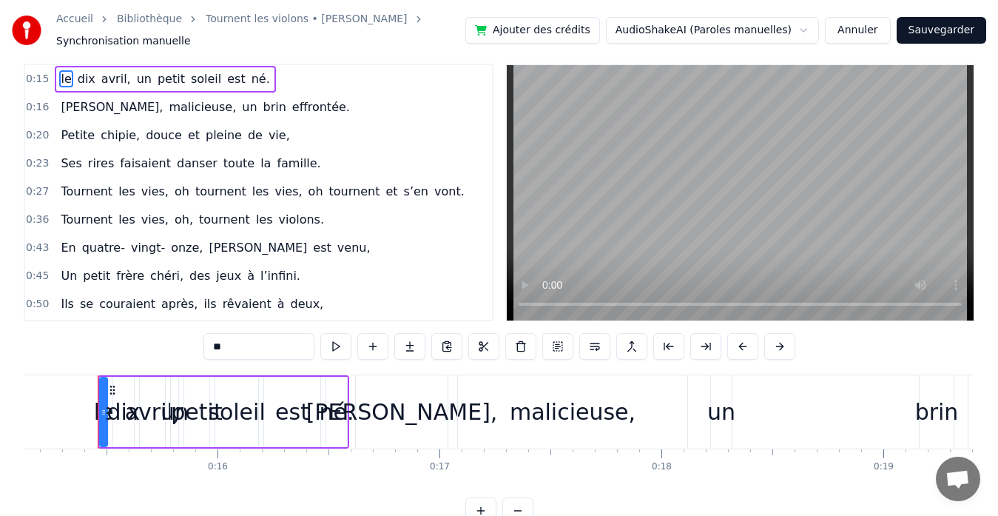
click at [39, 82] on span "0:15" at bounding box center [37, 79] width 23 height 15
click at [35, 78] on span "0:15" at bounding box center [37, 79] width 23 height 15
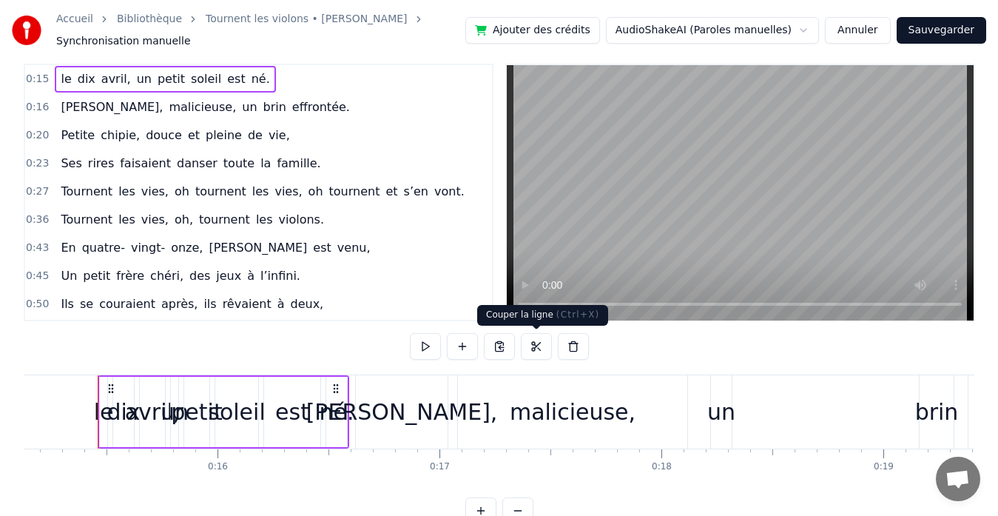
click at [535, 341] on button at bounding box center [536, 346] width 31 height 27
click at [573, 345] on button at bounding box center [573, 346] width 31 height 27
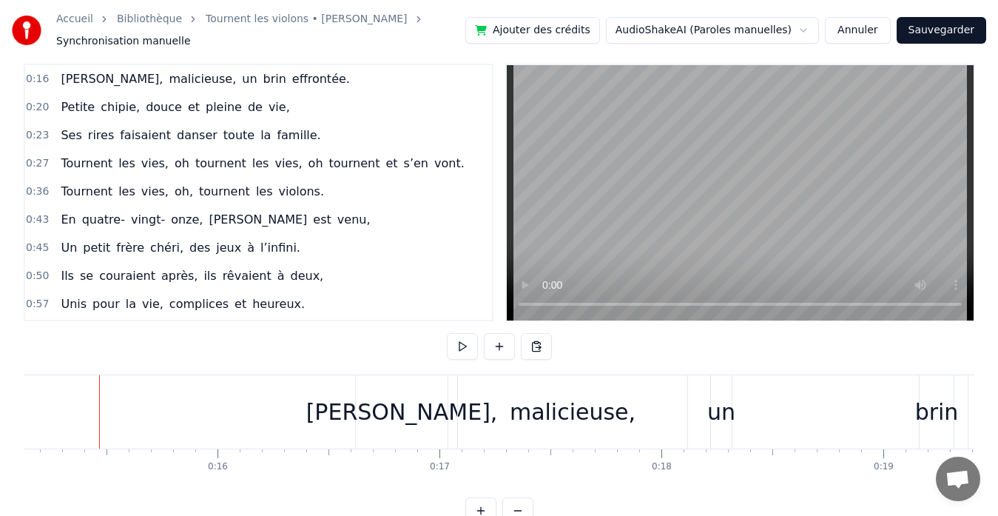
click at [99, 401] on div at bounding box center [99, 411] width 1 height 73
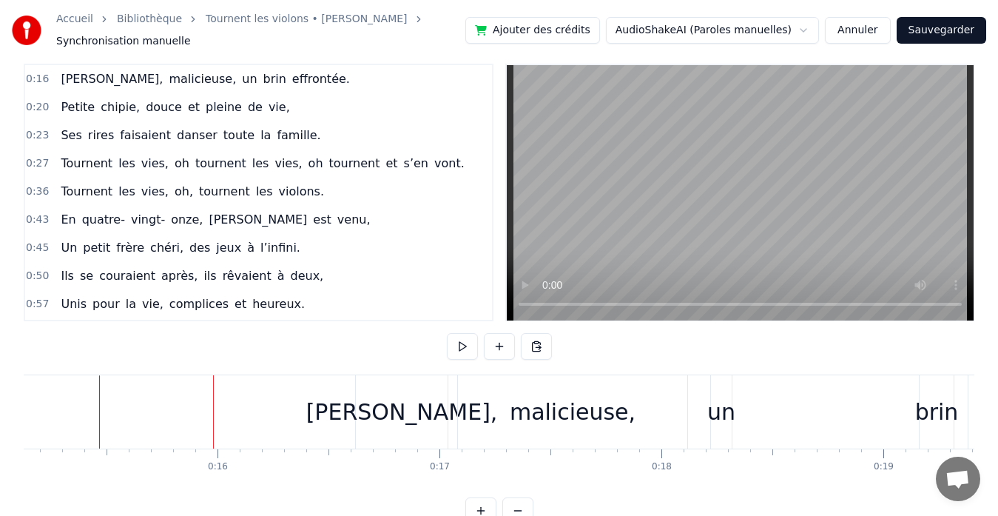
click at [882, 33] on button "Annuler" at bounding box center [857, 30] width 65 height 27
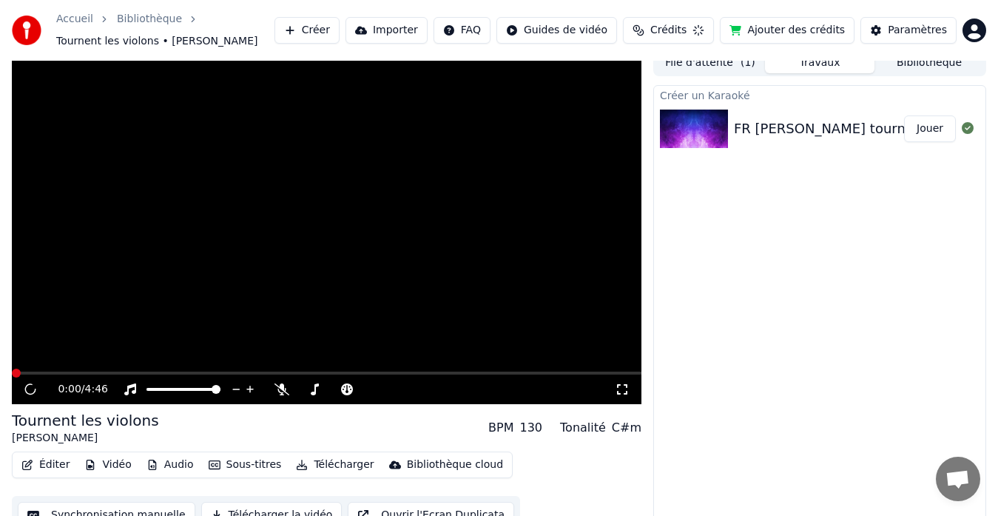
scroll to position [21, 0]
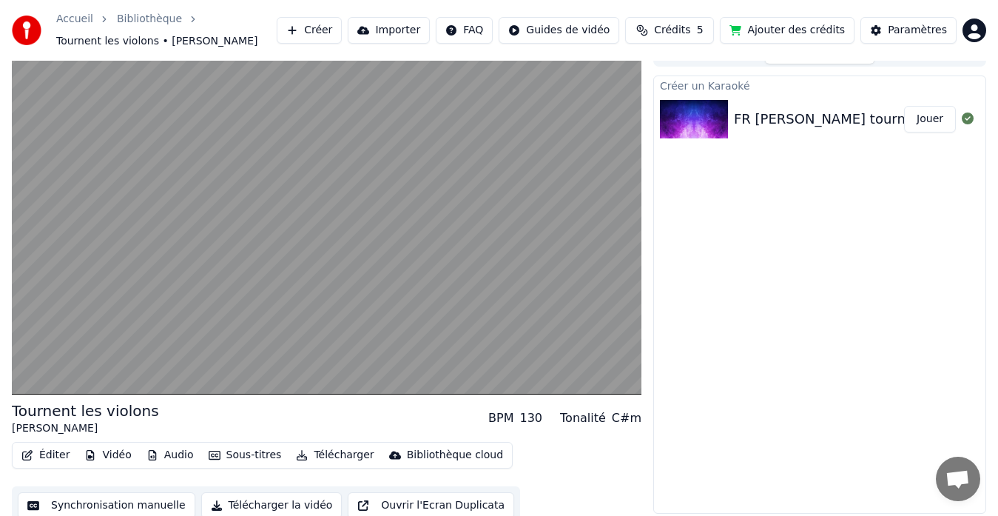
click at [928, 122] on button "Jouer" at bounding box center [930, 119] width 52 height 27
click at [156, 502] on button "Synchronisation manuelle" at bounding box center [107, 504] width 178 height 27
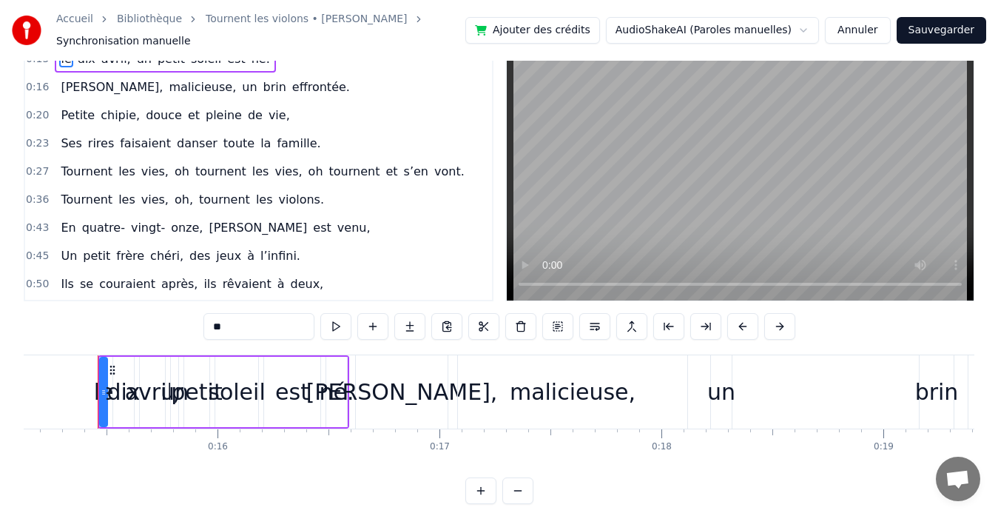
scroll to position [65, 0]
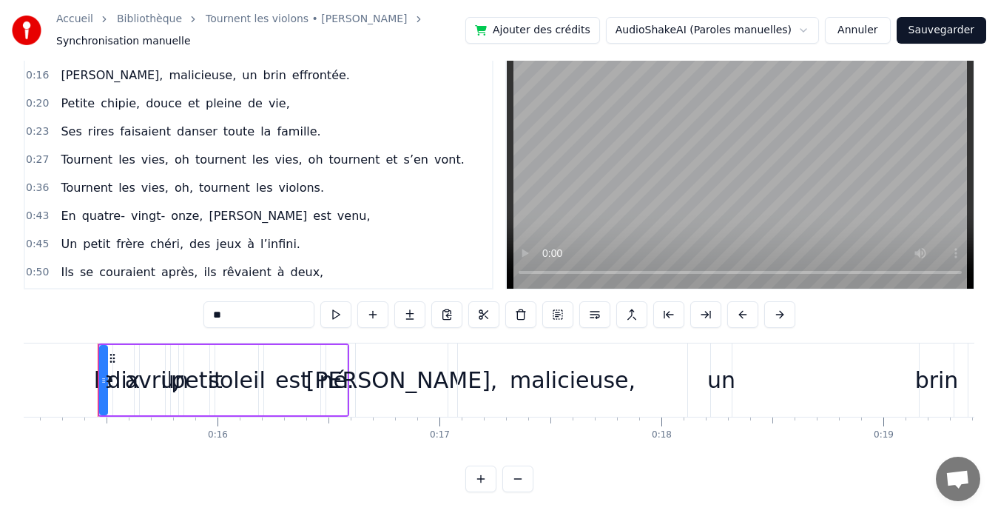
click at [476, 477] on button at bounding box center [480, 478] width 31 height 27
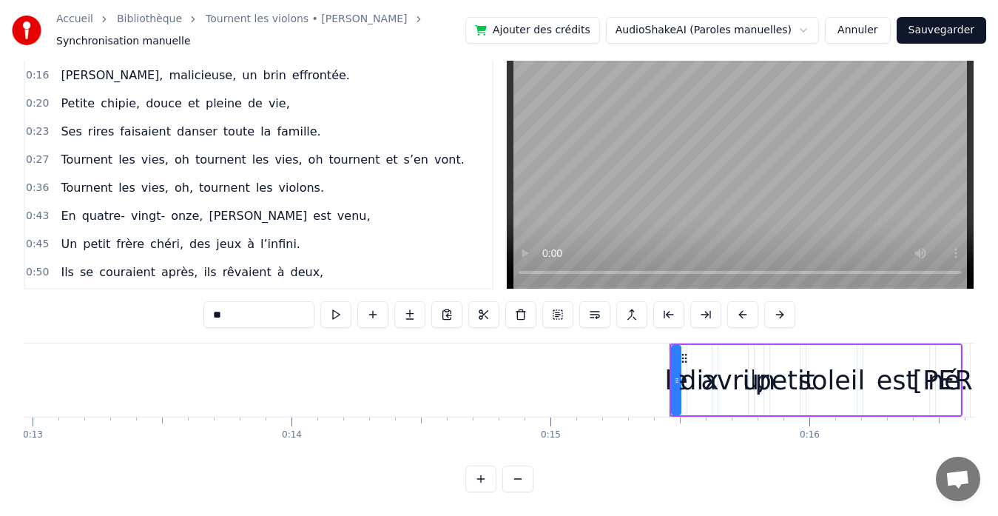
click at [476, 477] on button at bounding box center [480, 478] width 31 height 27
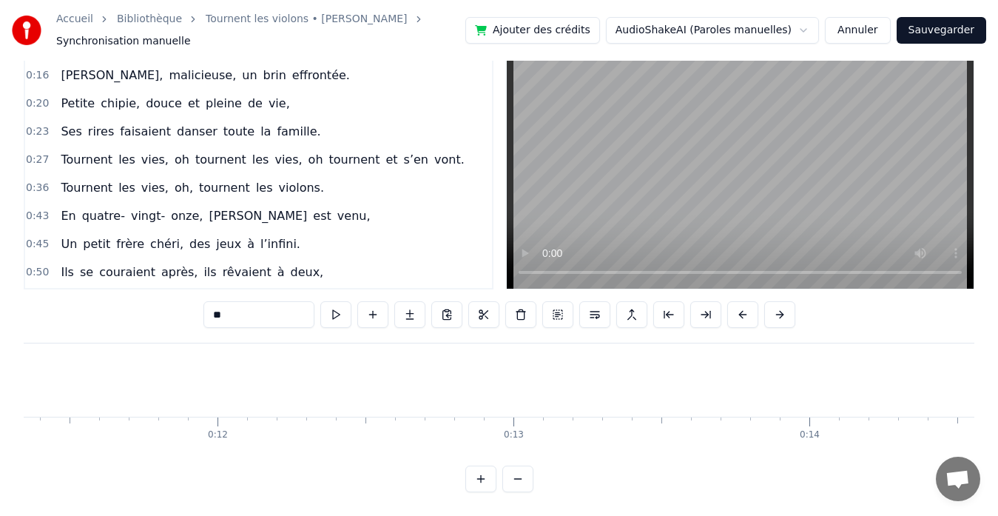
scroll to position [0, 4501]
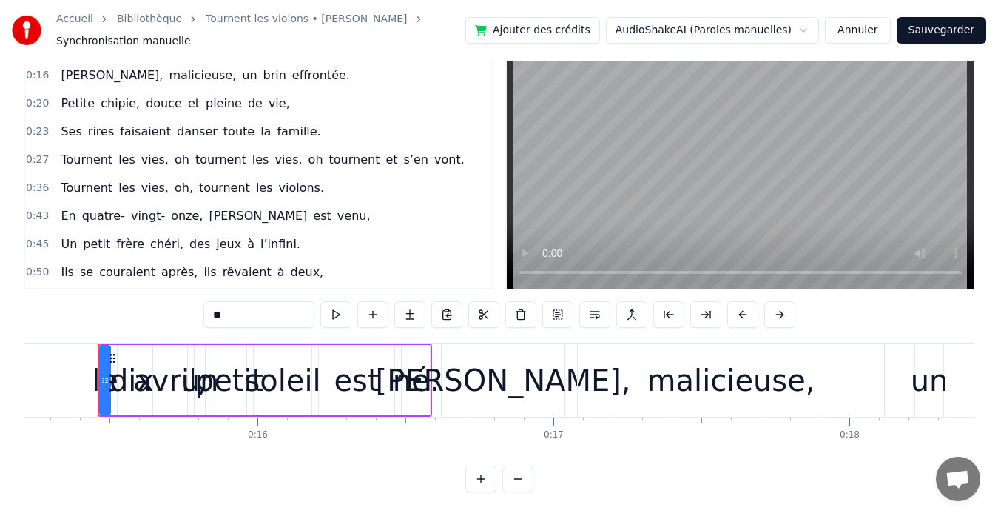
click at [476, 477] on button at bounding box center [480, 478] width 31 height 27
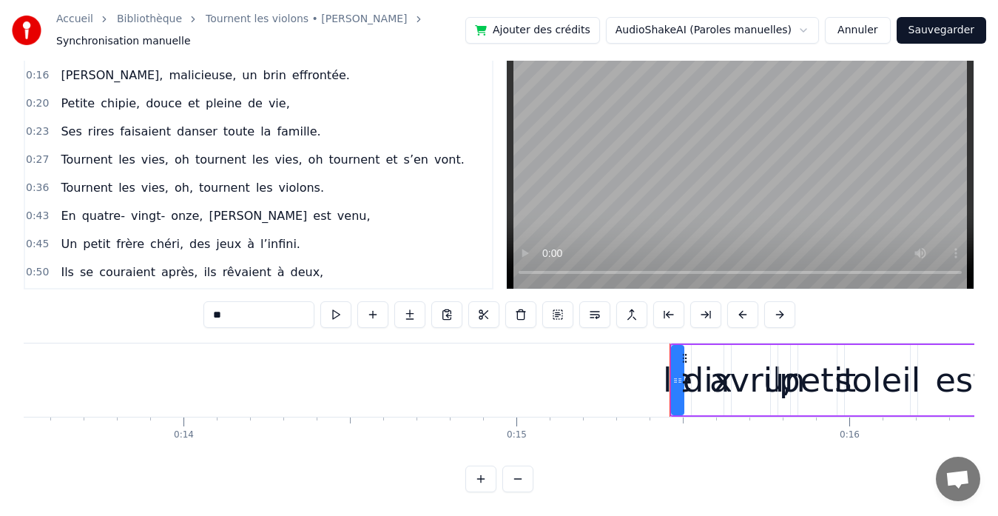
click at [476, 477] on button at bounding box center [480, 478] width 31 height 27
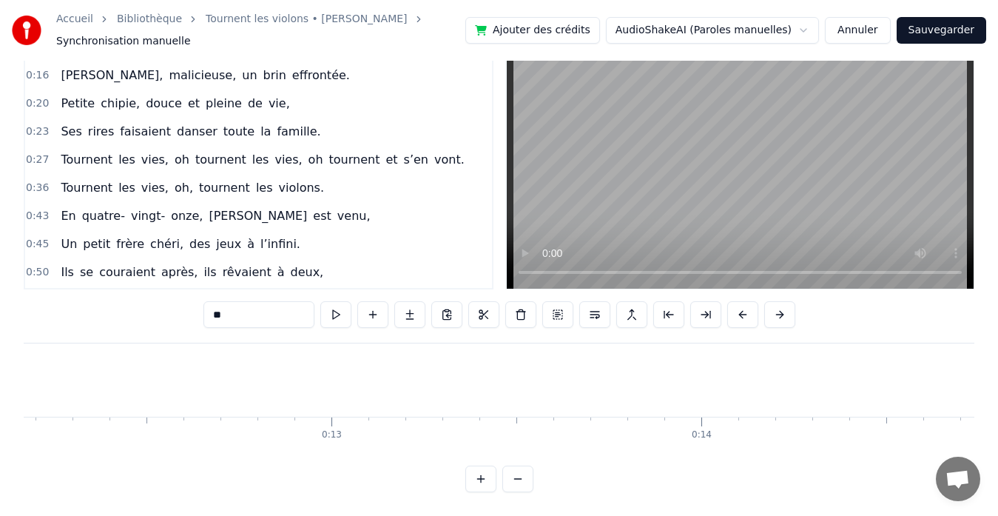
scroll to position [0, 5645]
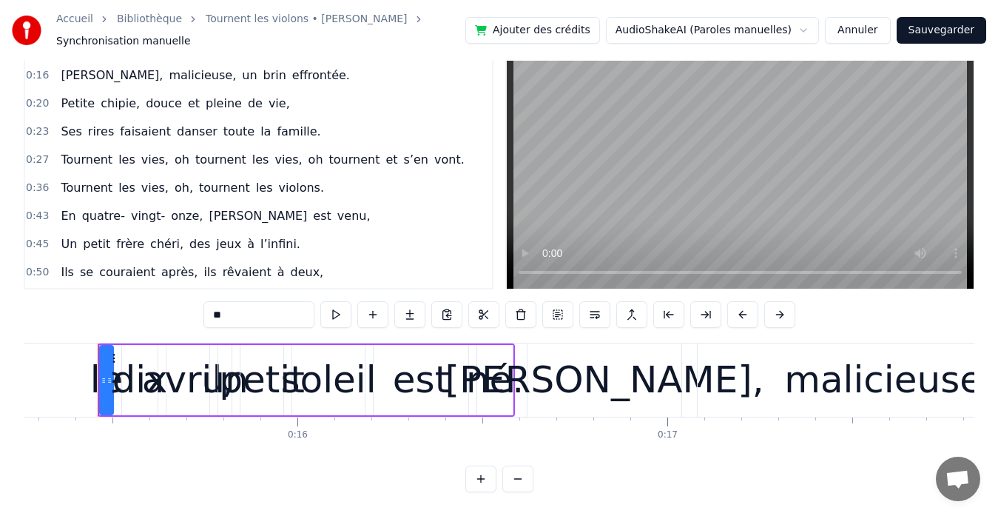
drag, startPoint x: 572, startPoint y: 370, endPoint x: 663, endPoint y: 368, distance: 91.0
click at [663, 368] on div "[PERSON_NAME]," at bounding box center [604, 379] width 154 height 73
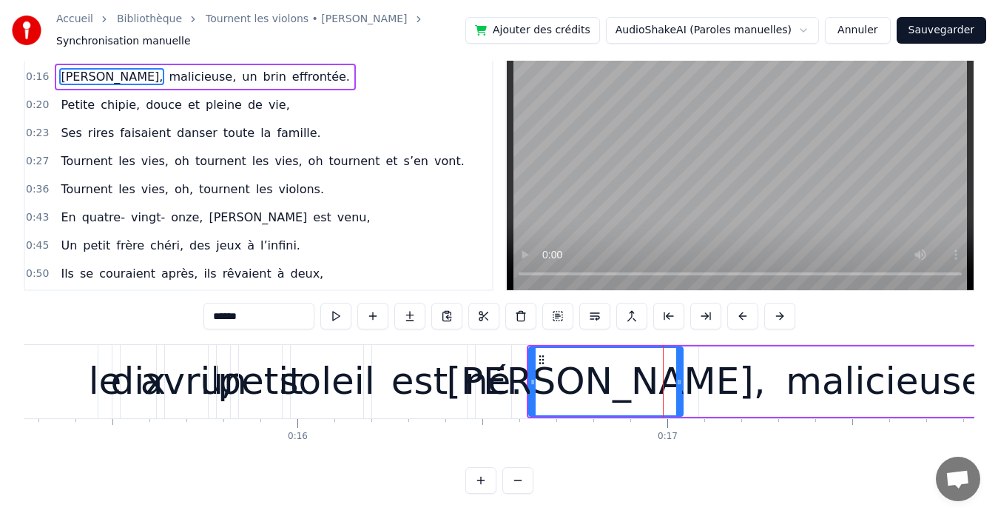
scroll to position [0, 0]
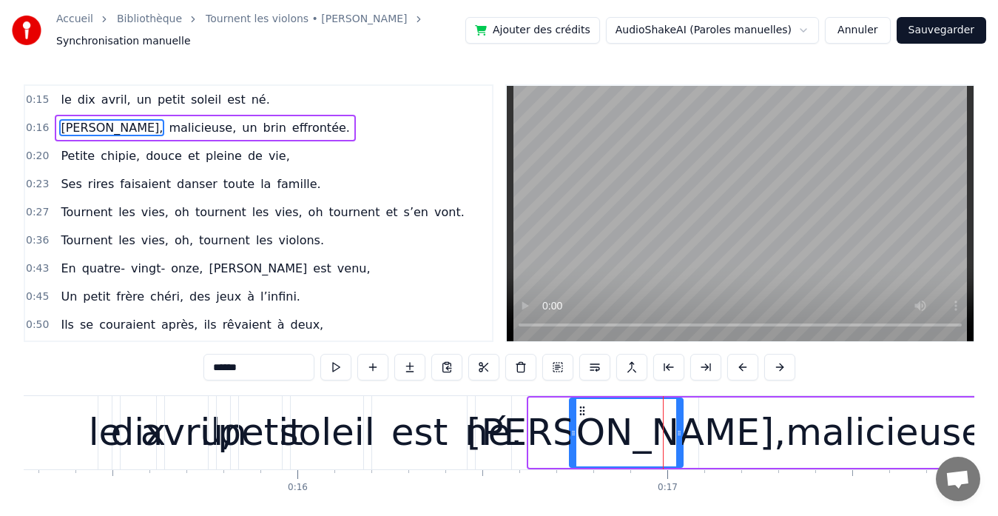
drag, startPoint x: 533, startPoint y: 435, endPoint x: 574, endPoint y: 434, distance: 40.7
click at [574, 434] on icon at bounding box center [573, 433] width 6 height 12
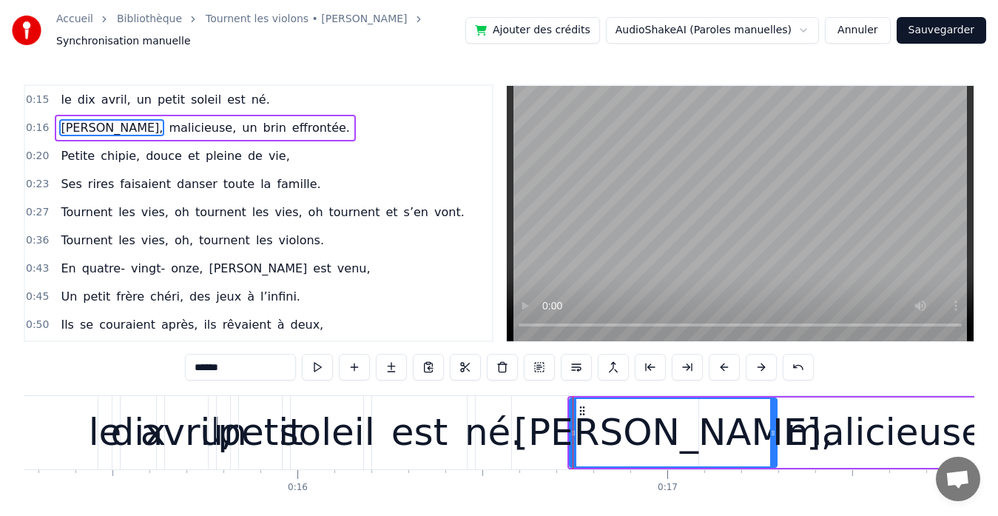
drag, startPoint x: 678, startPoint y: 431, endPoint x: 772, endPoint y: 420, distance: 94.6
click at [772, 420] on div at bounding box center [773, 432] width 6 height 67
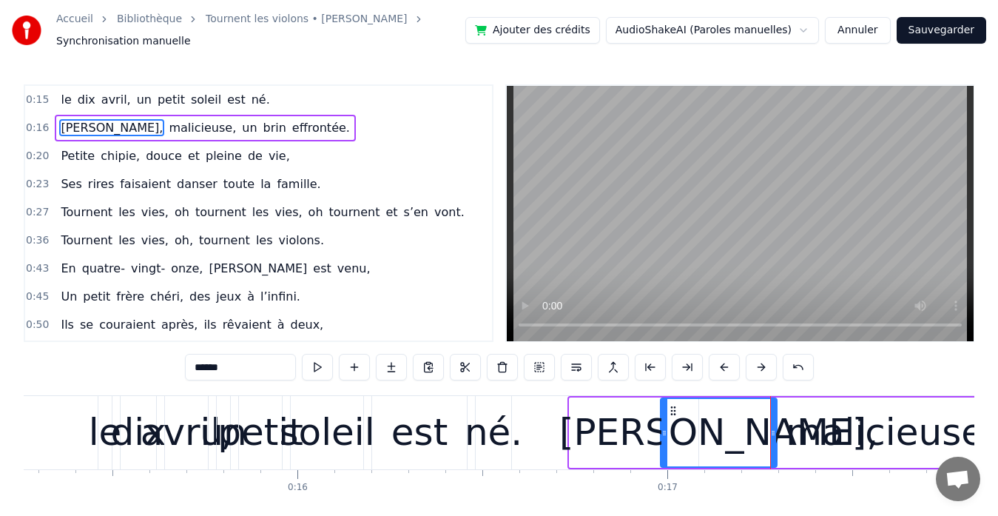
drag, startPoint x: 572, startPoint y: 435, endPoint x: 663, endPoint y: 436, distance: 91.0
click at [663, 436] on icon at bounding box center [664, 433] width 6 height 12
click at [504, 433] on div "né." at bounding box center [494, 432] width 58 height 55
type input "***"
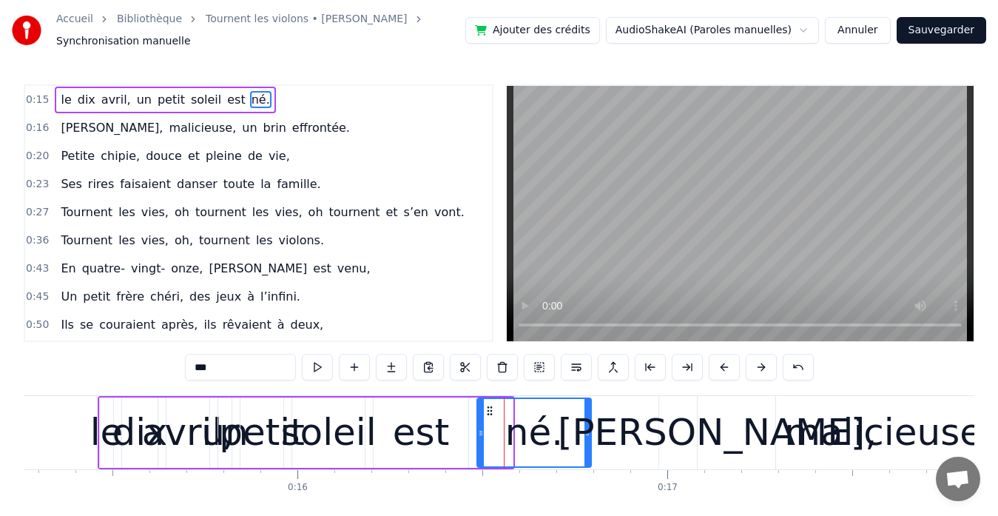
drag, startPoint x: 510, startPoint y: 435, endPoint x: 588, endPoint y: 429, distance: 78.6
click at [588, 429] on icon at bounding box center [587, 433] width 6 height 12
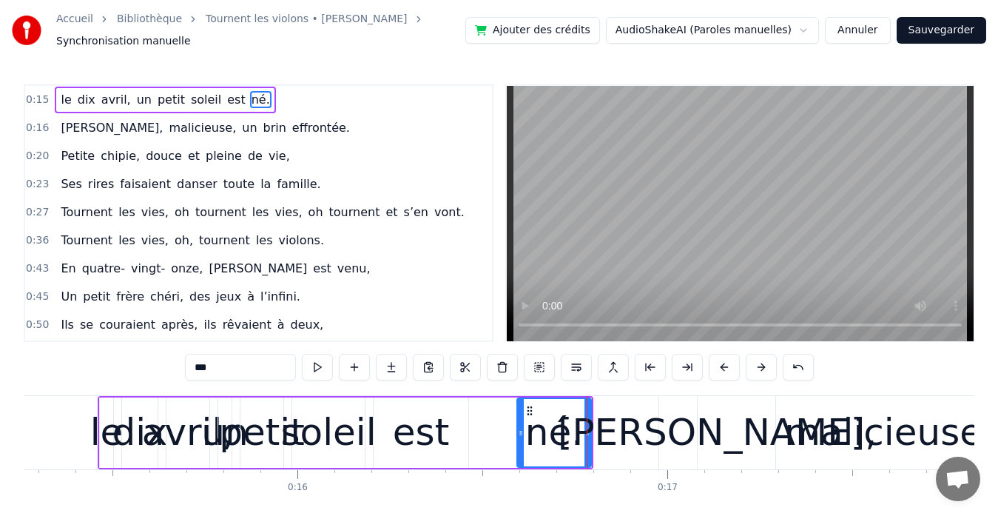
drag, startPoint x: 481, startPoint y: 433, endPoint x: 521, endPoint y: 433, distance: 39.9
click at [521, 433] on icon at bounding box center [521, 433] width 6 height 12
click at [476, 440] on div "le dix avril, un petit soleil est né." at bounding box center [346, 432] width 496 height 73
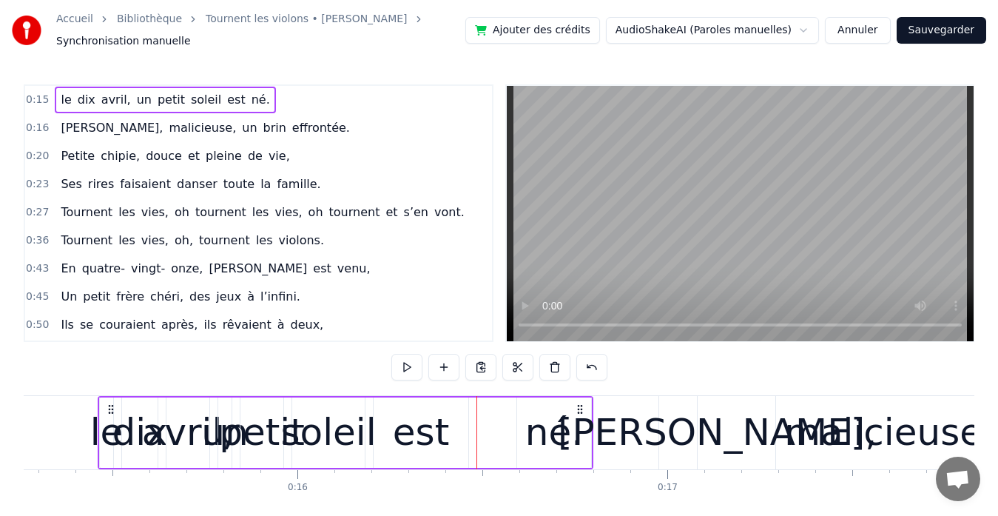
click at [440, 445] on div "est" at bounding box center [421, 432] width 56 height 55
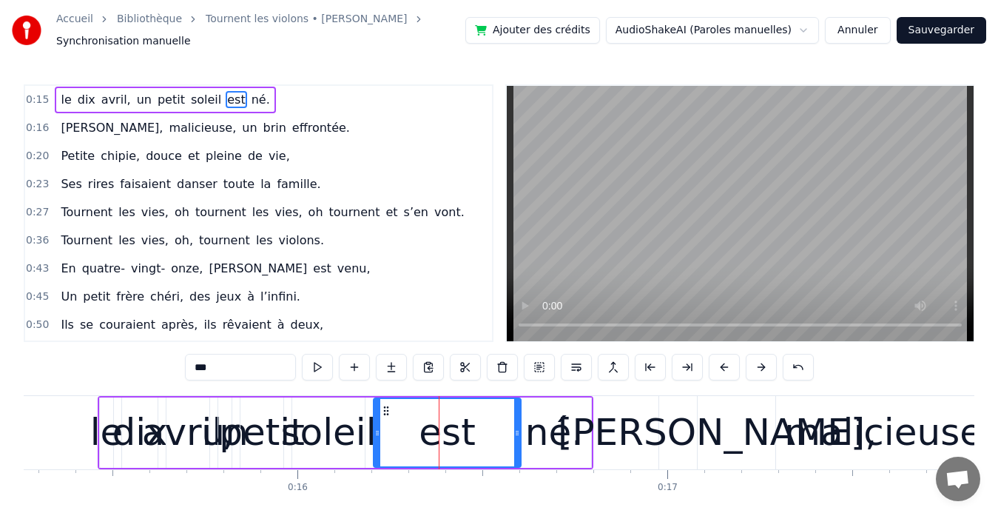
drag, startPoint x: 465, startPoint y: 434, endPoint x: 518, endPoint y: 434, distance: 52.5
click at [518, 434] on icon at bounding box center [517, 433] width 6 height 12
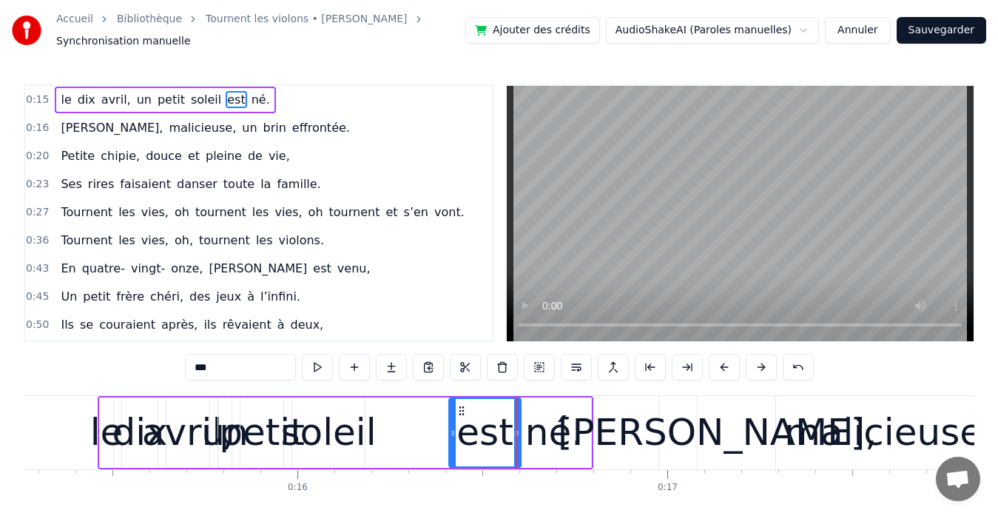
drag, startPoint x: 377, startPoint y: 434, endPoint x: 453, endPoint y: 436, distance: 75.5
click at [453, 436] on icon at bounding box center [453, 433] width 6 height 12
click at [343, 440] on div "soleil" at bounding box center [328, 432] width 95 height 55
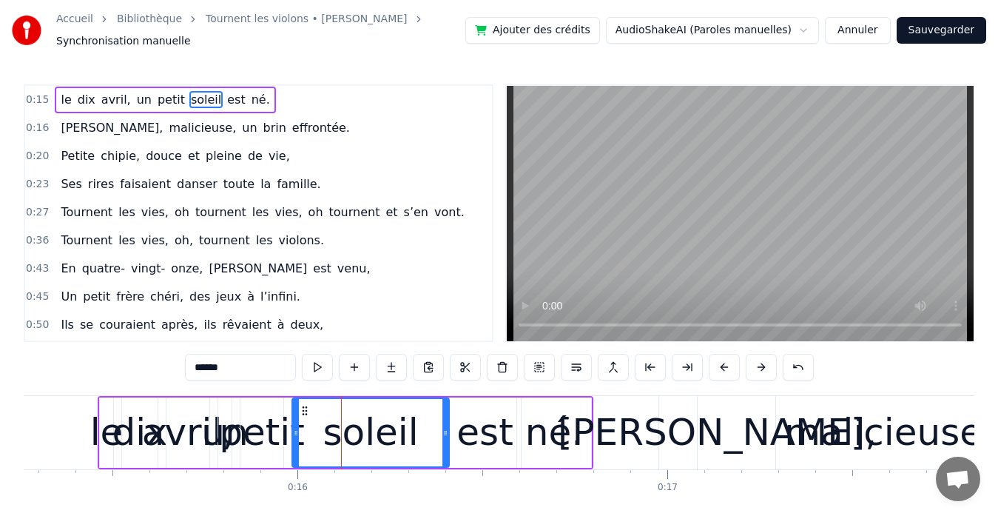
drag, startPoint x: 362, startPoint y: 435, endPoint x: 450, endPoint y: 436, distance: 87.3
click at [448, 436] on icon at bounding box center [445, 433] width 6 height 12
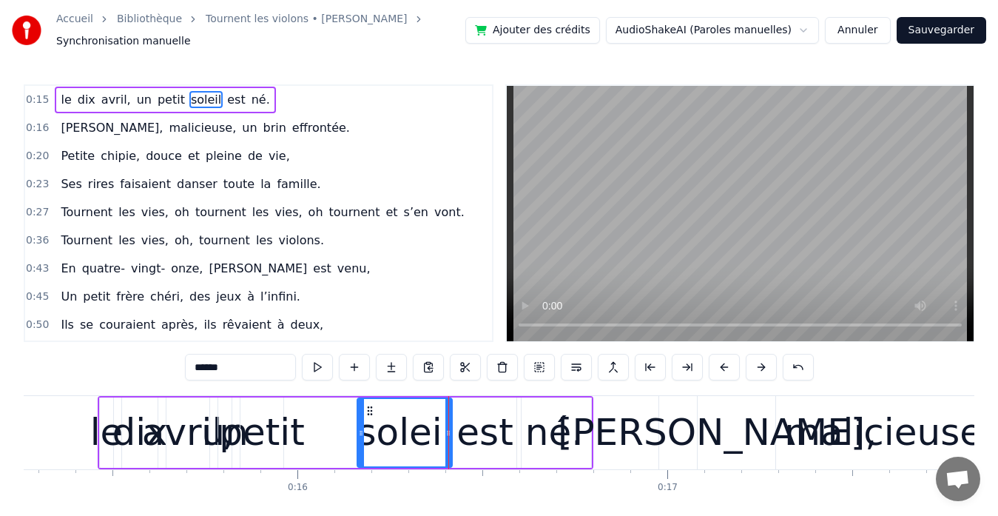
drag, startPoint x: 297, startPoint y: 435, endPoint x: 362, endPoint y: 439, distance: 65.2
click at [362, 439] on div at bounding box center [361, 432] width 6 height 67
click at [295, 437] on div "petit" at bounding box center [262, 432] width 86 height 55
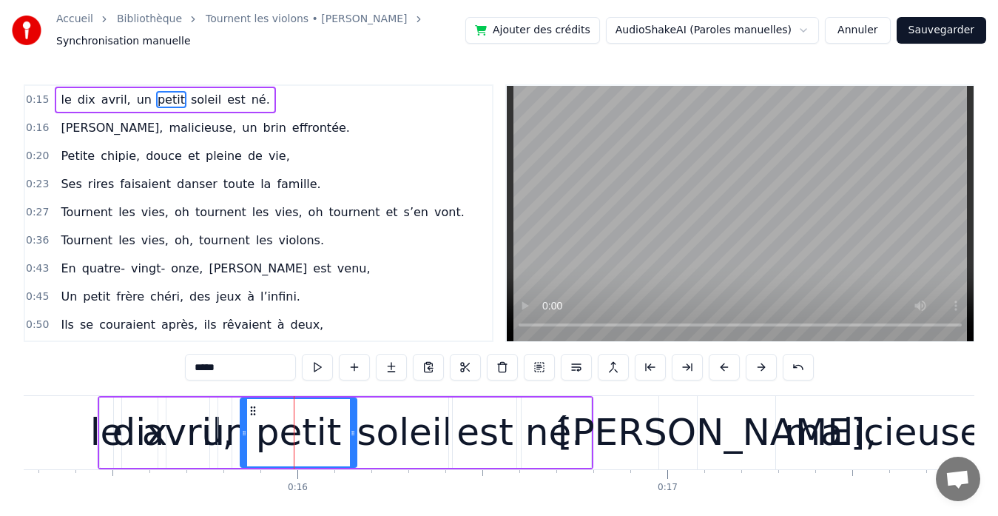
drag, startPoint x: 279, startPoint y: 439, endPoint x: 352, endPoint y: 436, distance: 73.3
click at [352, 436] on div at bounding box center [353, 432] width 6 height 67
drag, startPoint x: 244, startPoint y: 436, endPoint x: 290, endPoint y: 442, distance: 46.2
click at [290, 442] on div at bounding box center [290, 432] width 6 height 67
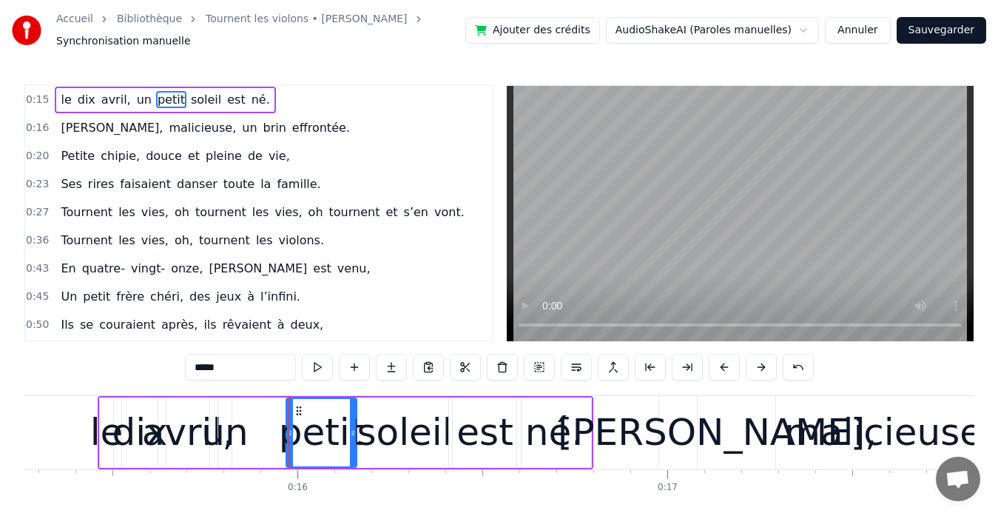
click at [390, 445] on div "soleil" at bounding box center [404, 432] width 95 height 55
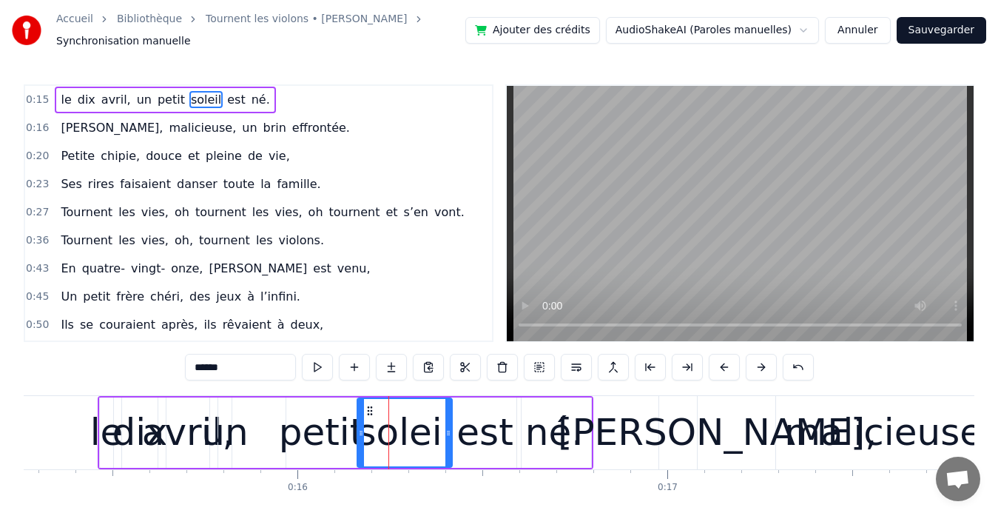
click at [447, 434] on icon at bounding box center [448, 433] width 6 height 12
click at [451, 434] on icon at bounding box center [452, 433] width 6 height 12
click at [480, 441] on div "est" at bounding box center [484, 432] width 56 height 55
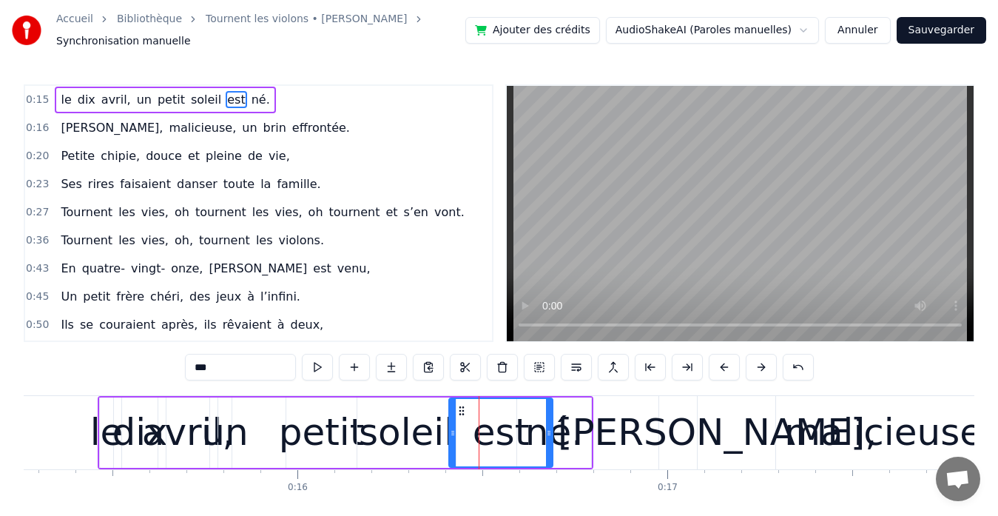
drag, startPoint x: 519, startPoint y: 431, endPoint x: 551, endPoint y: 431, distance: 31.8
click at [551, 431] on icon at bounding box center [549, 433] width 6 height 12
drag, startPoint x: 451, startPoint y: 432, endPoint x: 484, endPoint y: 433, distance: 32.6
click at [484, 433] on icon at bounding box center [485, 433] width 6 height 12
click at [577, 436] on div "né." at bounding box center [554, 432] width 58 height 55
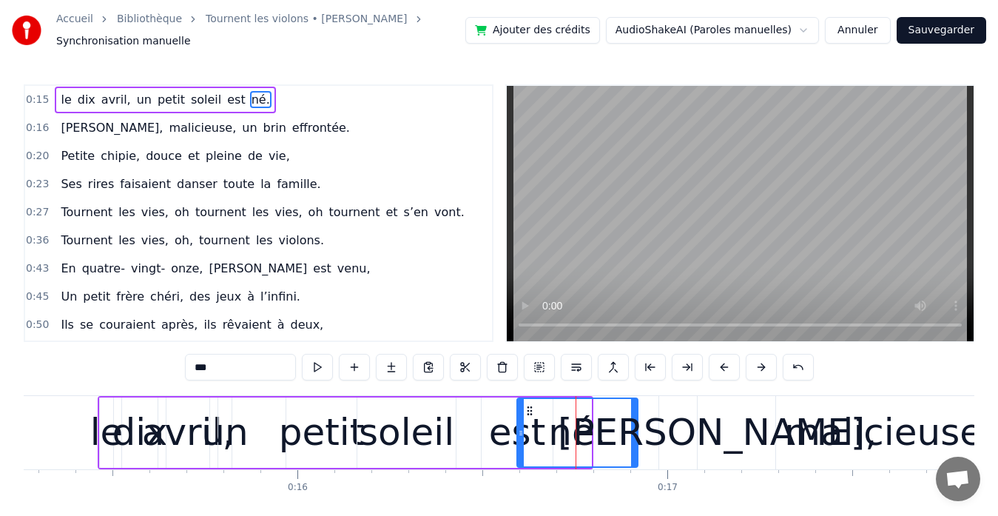
drag, startPoint x: 587, startPoint y: 431, endPoint x: 628, endPoint y: 434, distance: 40.9
click at [631, 434] on icon at bounding box center [634, 433] width 6 height 12
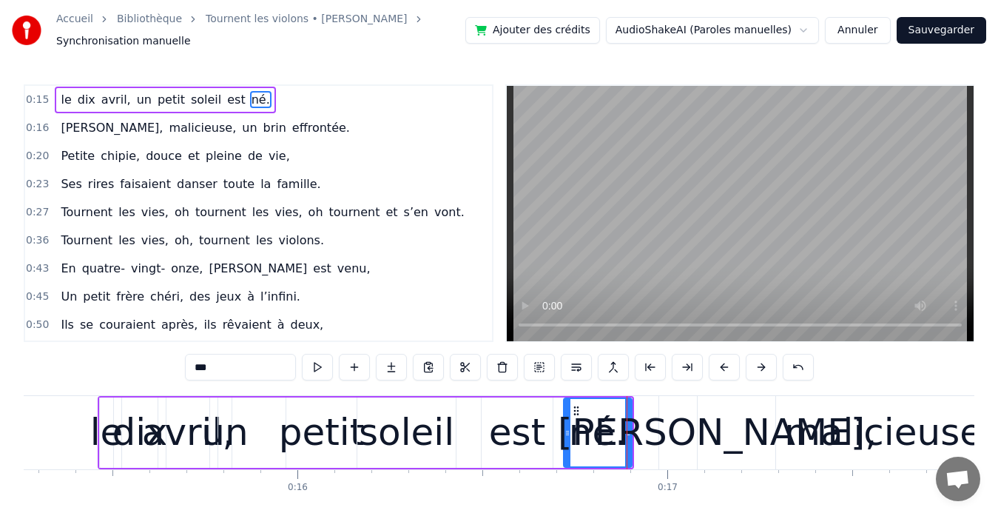
drag, startPoint x: 521, startPoint y: 433, endPoint x: 567, endPoint y: 436, distance: 46.7
click at [567, 436] on icon at bounding box center [567, 433] width 6 height 12
click at [412, 428] on div "soleil" at bounding box center [406, 432] width 95 height 55
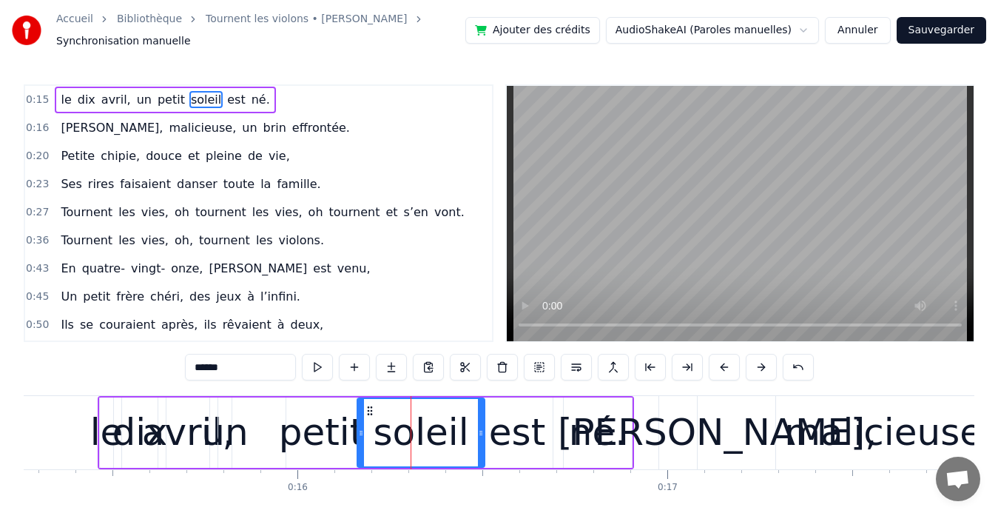
drag, startPoint x: 452, startPoint y: 434, endPoint x: 481, endPoint y: 437, distance: 29.0
click at [481, 437] on icon at bounding box center [481, 433] width 6 height 12
click at [386, 434] on div "soleil" at bounding box center [421, 432] width 95 height 55
drag, startPoint x: 359, startPoint y: 432, endPoint x: 391, endPoint y: 433, distance: 31.8
click at [391, 433] on icon at bounding box center [393, 433] width 6 height 12
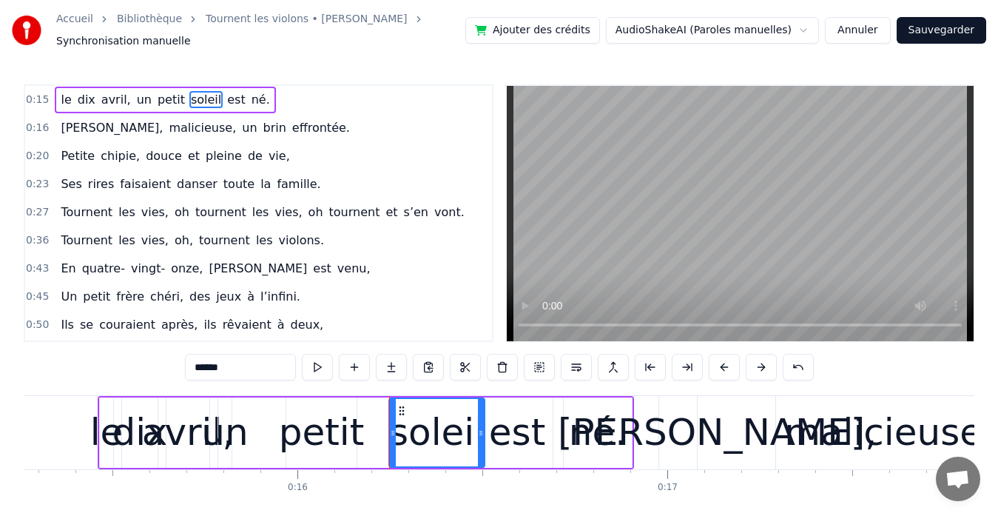
click at [329, 432] on div "petit" at bounding box center [322, 432] width 86 height 55
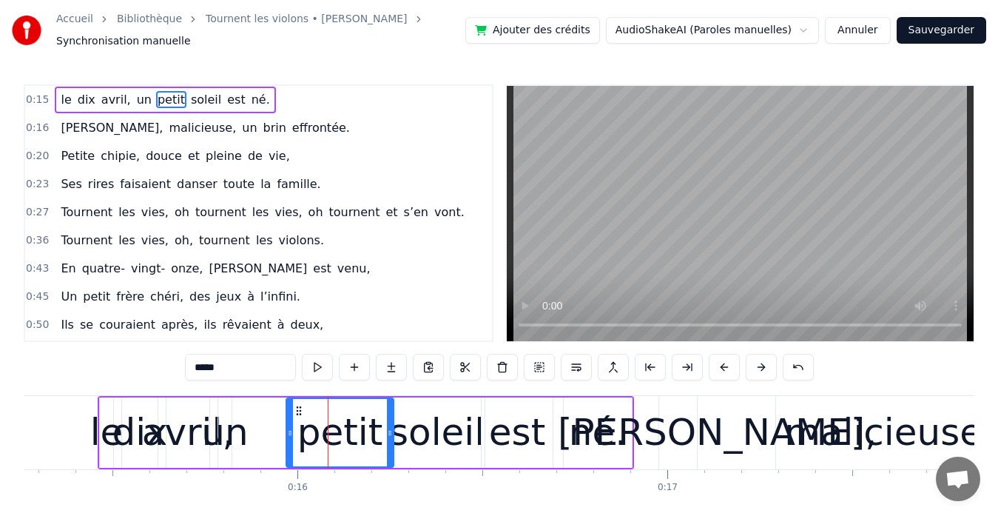
drag, startPoint x: 352, startPoint y: 434, endPoint x: 389, endPoint y: 434, distance: 37.0
click at [389, 434] on circle at bounding box center [389, 434] width 1 height 1
drag, startPoint x: 289, startPoint y: 435, endPoint x: 329, endPoint y: 435, distance: 39.9
click at [329, 435] on icon at bounding box center [330, 433] width 6 height 12
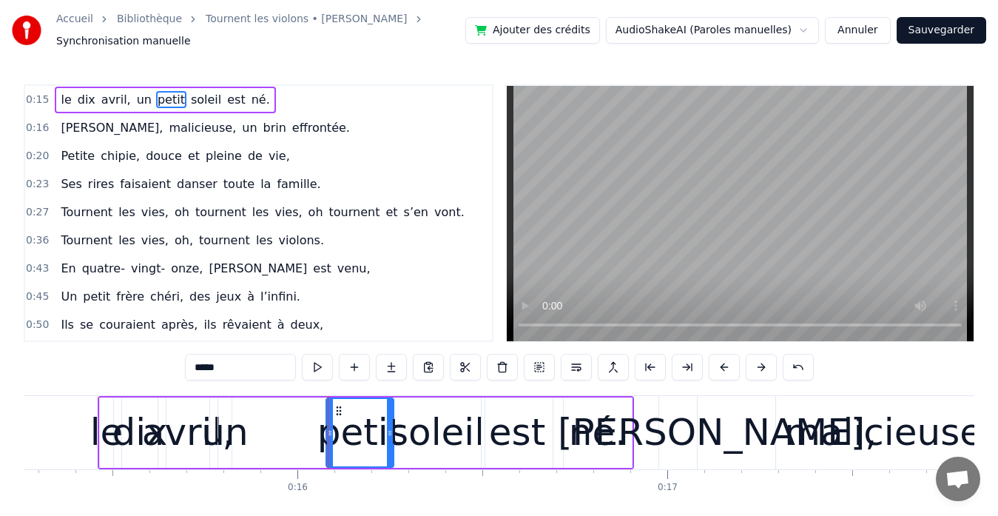
click at [422, 434] on div "soleil" at bounding box center [436, 432] width 95 height 55
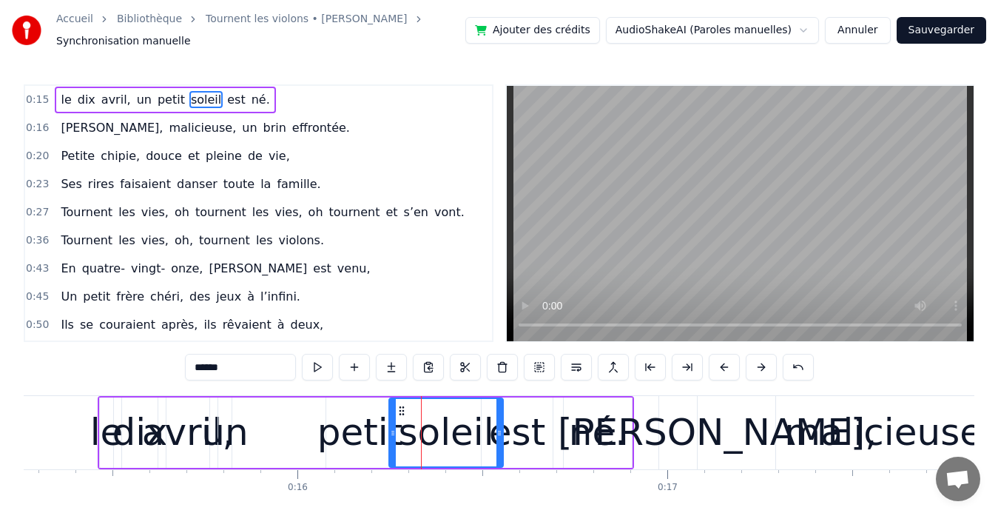
drag, startPoint x: 478, startPoint y: 436, endPoint x: 496, endPoint y: 437, distance: 18.6
click at [496, 437] on icon at bounding box center [499, 433] width 6 height 12
drag, startPoint x: 390, startPoint y: 432, endPoint x: 407, endPoint y: 434, distance: 17.1
click at [407, 434] on icon at bounding box center [410, 433] width 6 height 12
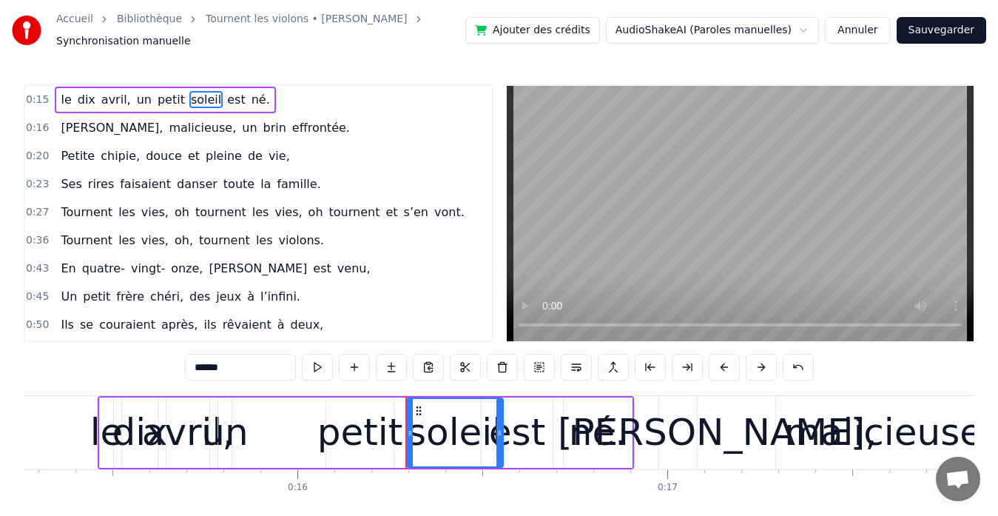
click at [522, 442] on div "est" at bounding box center [517, 432] width 56 height 55
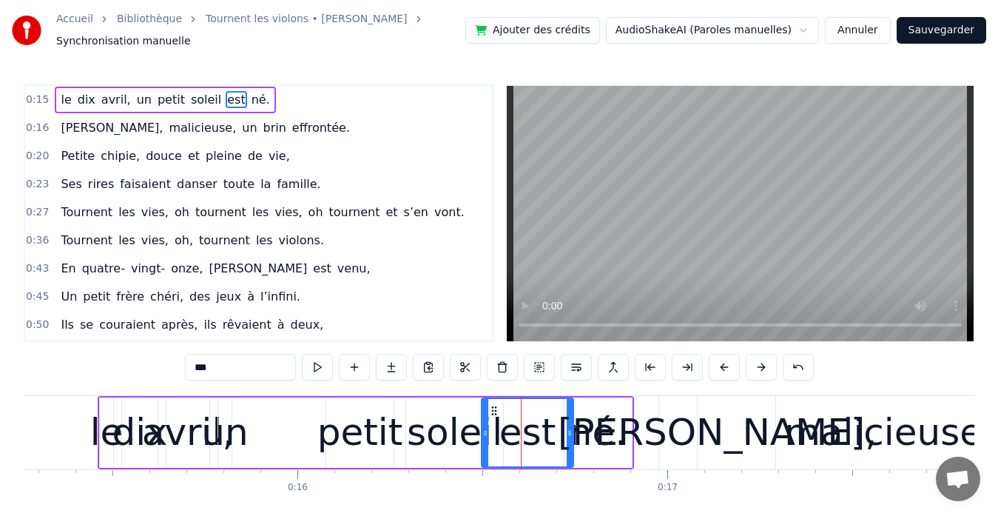
drag, startPoint x: 550, startPoint y: 435, endPoint x: 570, endPoint y: 436, distance: 20.7
click at [570, 436] on icon at bounding box center [570, 433] width 6 height 12
drag, startPoint x: 484, startPoint y: 430, endPoint x: 518, endPoint y: 430, distance: 34.0
click at [518, 430] on icon at bounding box center [519, 433] width 6 height 12
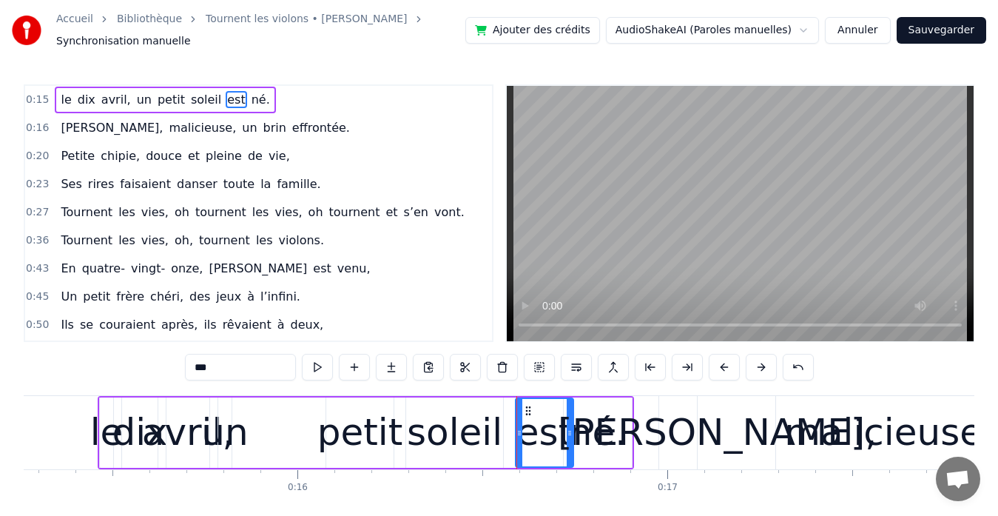
click at [220, 430] on div "un" at bounding box center [224, 432] width 47 height 55
type input "**"
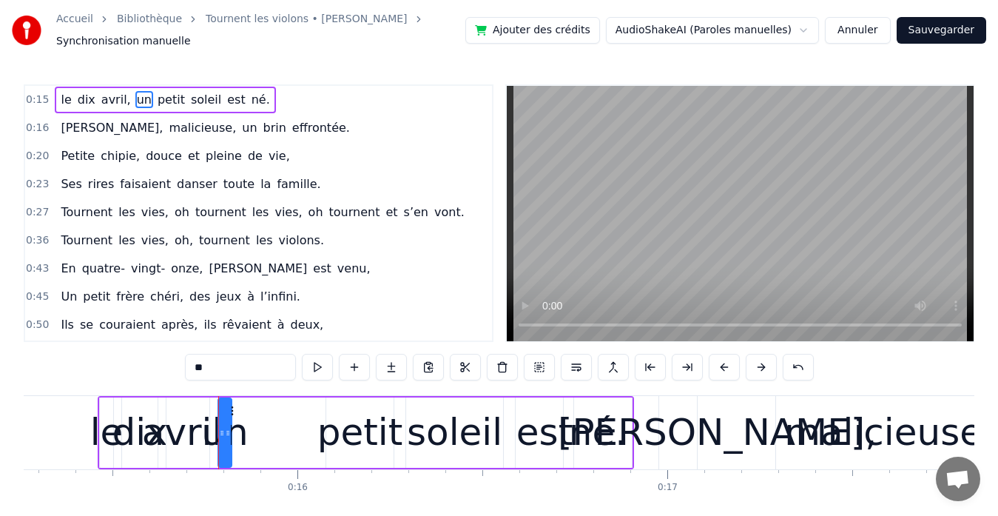
click at [240, 438] on div "un" at bounding box center [224, 432] width 47 height 55
click at [236, 433] on div "un" at bounding box center [224, 432] width 47 height 55
drag, startPoint x: 227, startPoint y: 432, endPoint x: 321, endPoint y: 434, distance: 94.0
click at [321, 434] on icon at bounding box center [322, 433] width 6 height 12
click at [225, 432] on icon at bounding box center [222, 433] width 6 height 12
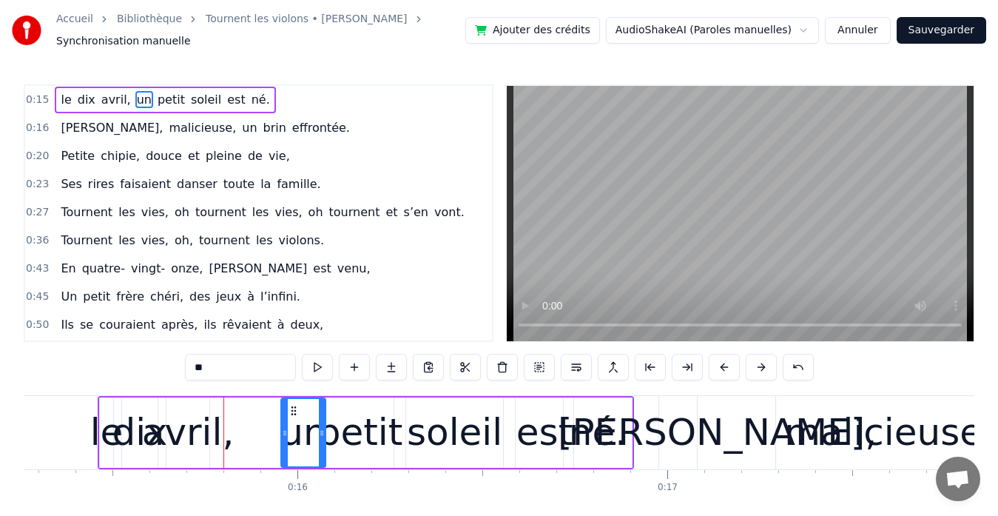
drag, startPoint x: 219, startPoint y: 436, endPoint x: 282, endPoint y: 437, distance: 62.9
click at [282, 437] on icon at bounding box center [285, 433] width 6 height 12
click at [249, 440] on div "le dix avril, un petit soleil est né." at bounding box center [366, 432] width 536 height 73
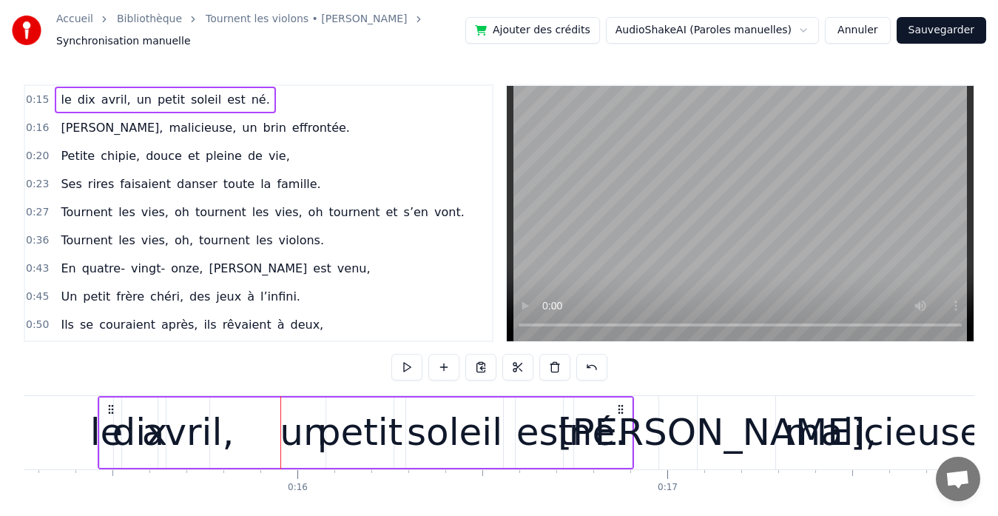
click at [304, 431] on div "un" at bounding box center [303, 432] width 47 height 55
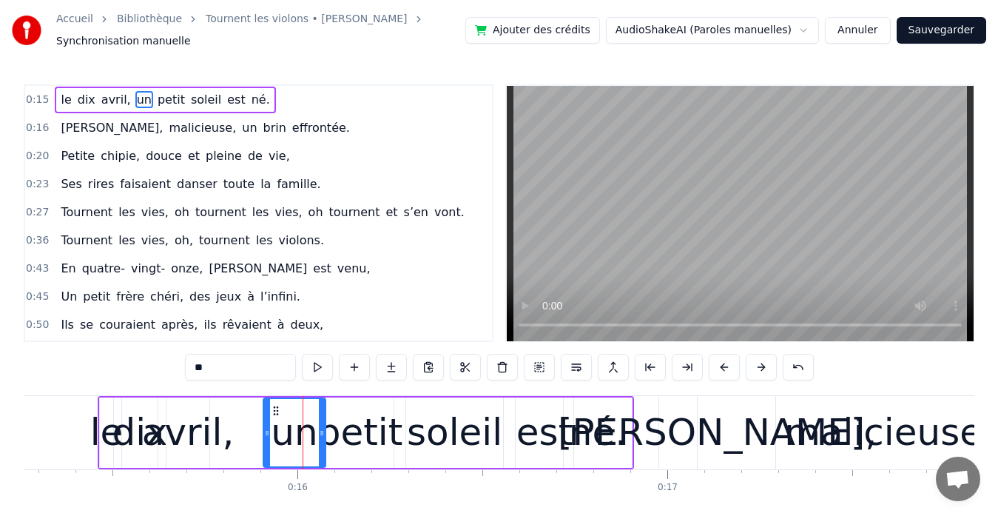
drag, startPoint x: 283, startPoint y: 435, endPoint x: 266, endPoint y: 437, distance: 17.9
click at [266, 437] on icon at bounding box center [267, 433] width 6 height 12
drag, startPoint x: 320, startPoint y: 434, endPoint x: 307, endPoint y: 436, distance: 12.8
click at [307, 436] on icon at bounding box center [309, 433] width 6 height 12
click at [230, 445] on div "le dix avril, un petit soleil est né." at bounding box center [366, 432] width 536 height 73
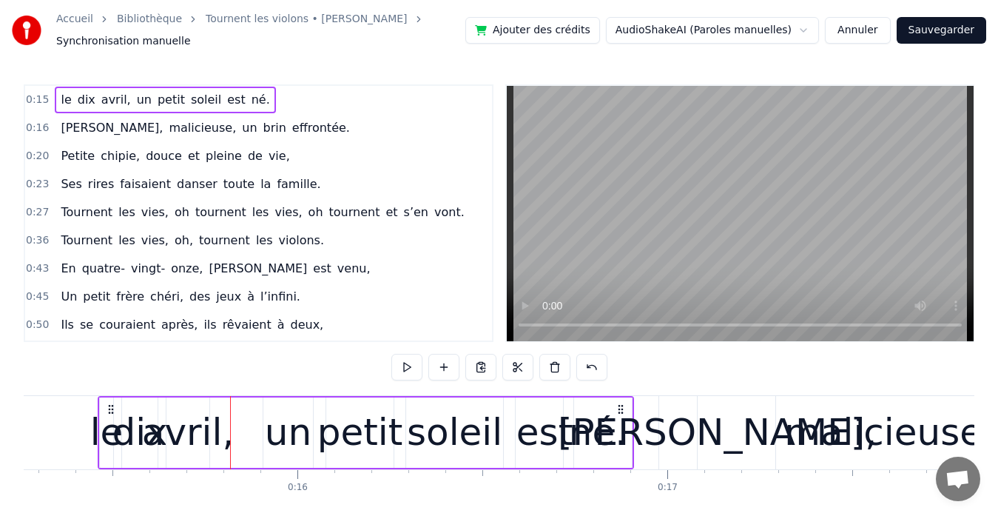
click at [217, 425] on div "avril," at bounding box center [188, 432] width 92 height 55
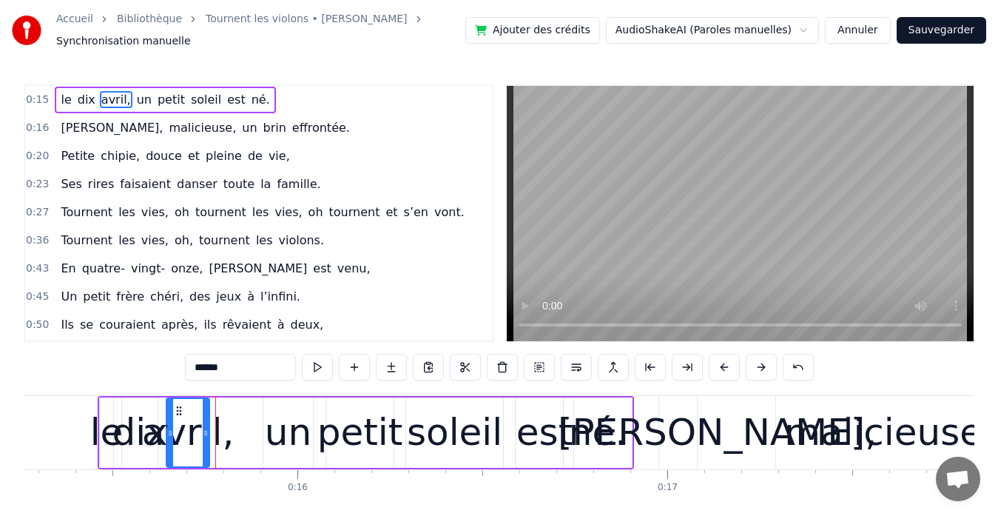
click at [220, 445] on div "avril," at bounding box center [188, 432] width 92 height 55
drag, startPoint x: 220, startPoint y: 445, endPoint x: 237, endPoint y: 445, distance: 17.8
click at [237, 445] on div "le dix avril, un petit soleil est né." at bounding box center [366, 432] width 536 height 73
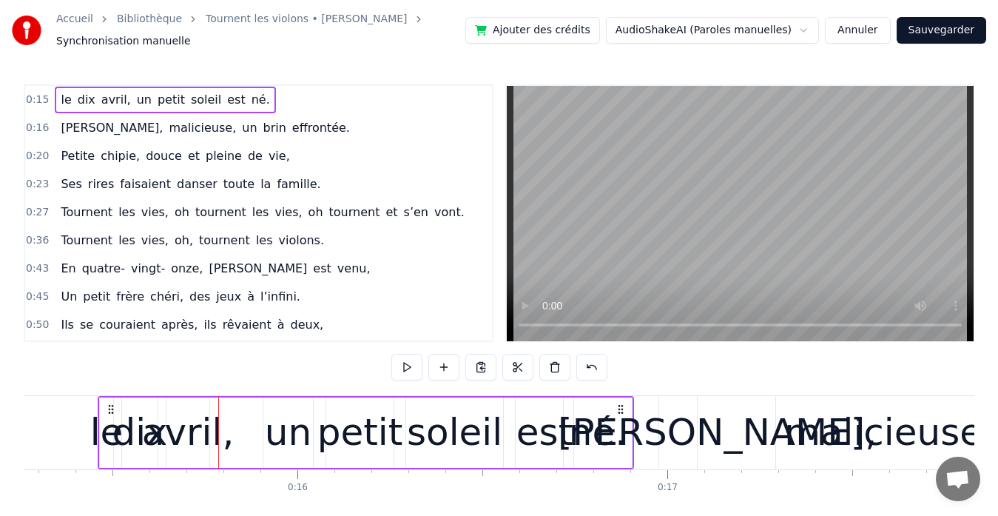
click at [201, 442] on div "avril," at bounding box center [188, 432] width 92 height 55
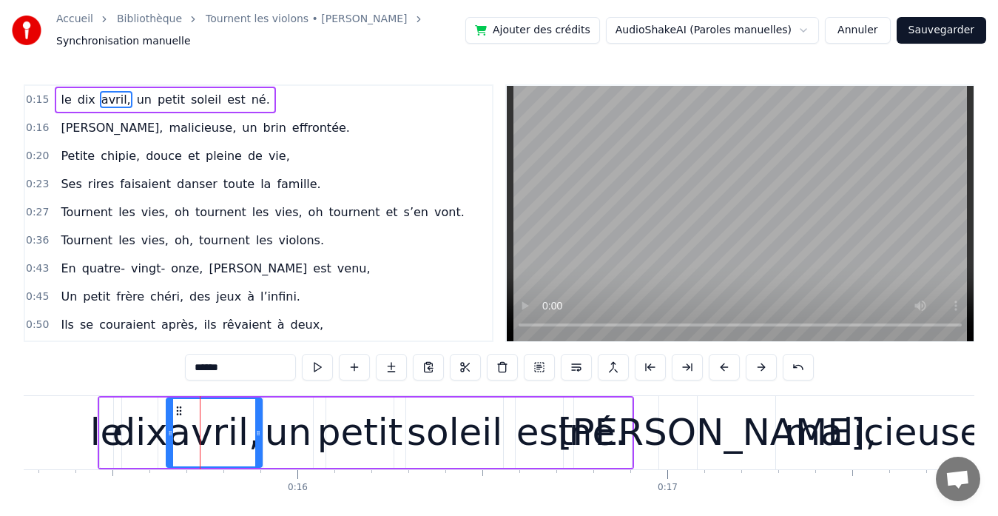
drag, startPoint x: 206, startPoint y: 434, endPoint x: 258, endPoint y: 439, distance: 52.9
click at [258, 439] on div at bounding box center [258, 432] width 6 height 67
drag, startPoint x: 171, startPoint y: 432, endPoint x: 212, endPoint y: 432, distance: 40.7
click at [212, 432] on icon at bounding box center [211, 433] width 6 height 12
click at [144, 431] on div "dix" at bounding box center [139, 432] width 55 height 55
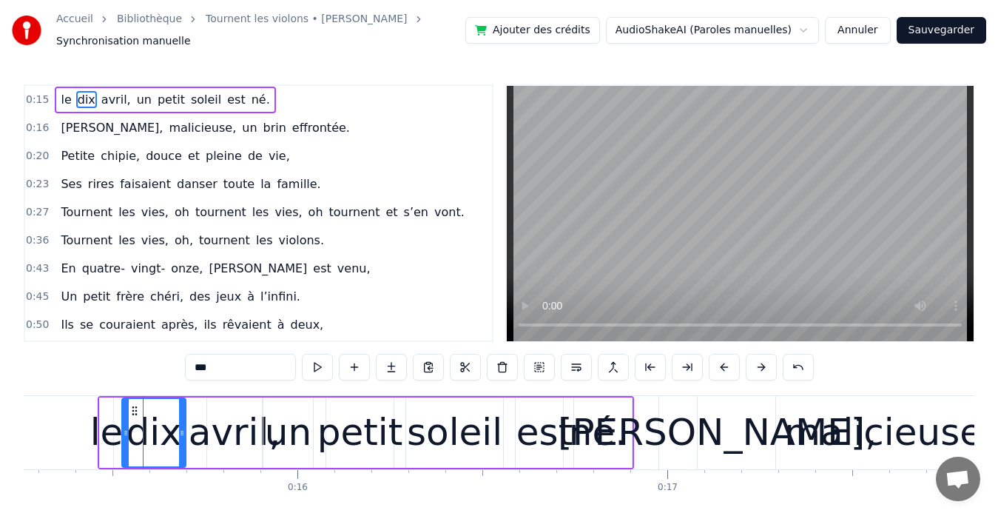
drag, startPoint x: 154, startPoint y: 432, endPoint x: 182, endPoint y: 434, distance: 28.2
click at [182, 434] on icon at bounding box center [182, 433] width 6 height 12
drag, startPoint x: 124, startPoint y: 433, endPoint x: 149, endPoint y: 437, distance: 25.5
click at [149, 437] on icon at bounding box center [151, 433] width 6 height 12
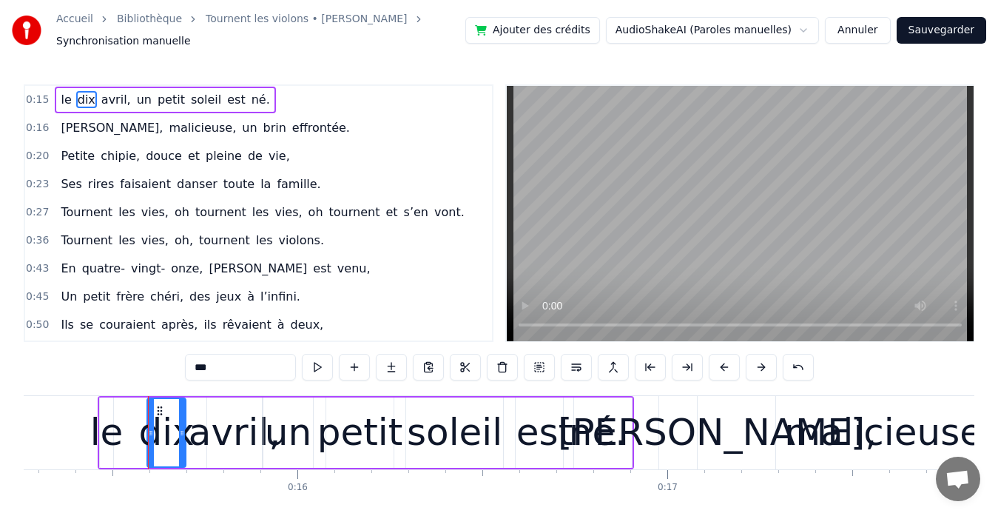
click at [105, 439] on div "le" at bounding box center [106, 432] width 33 height 55
type input "**"
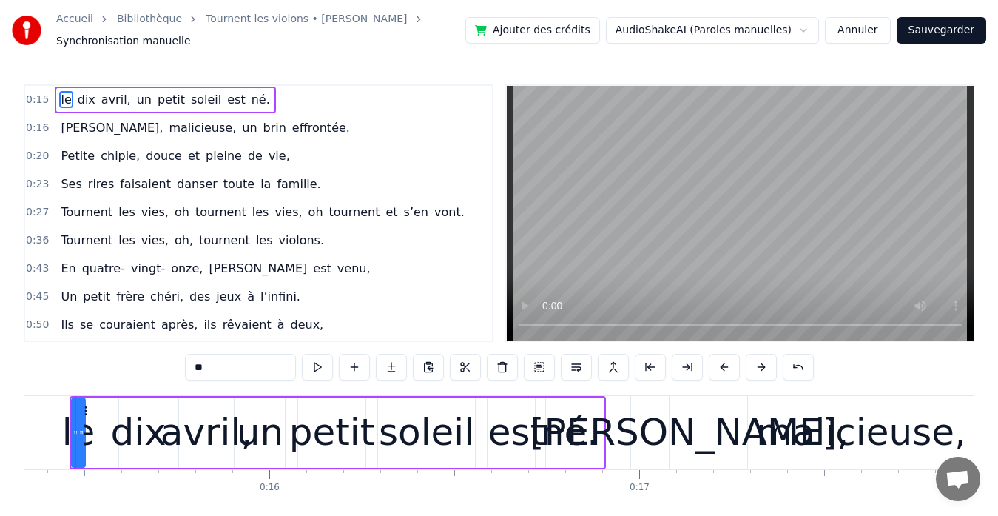
scroll to position [0, 5672]
drag, startPoint x: 81, startPoint y: 433, endPoint x: 115, endPoint y: 436, distance: 34.2
click at [115, 436] on icon at bounding box center [116, 433] width 6 height 12
click at [78, 438] on icon at bounding box center [76, 433] width 6 height 12
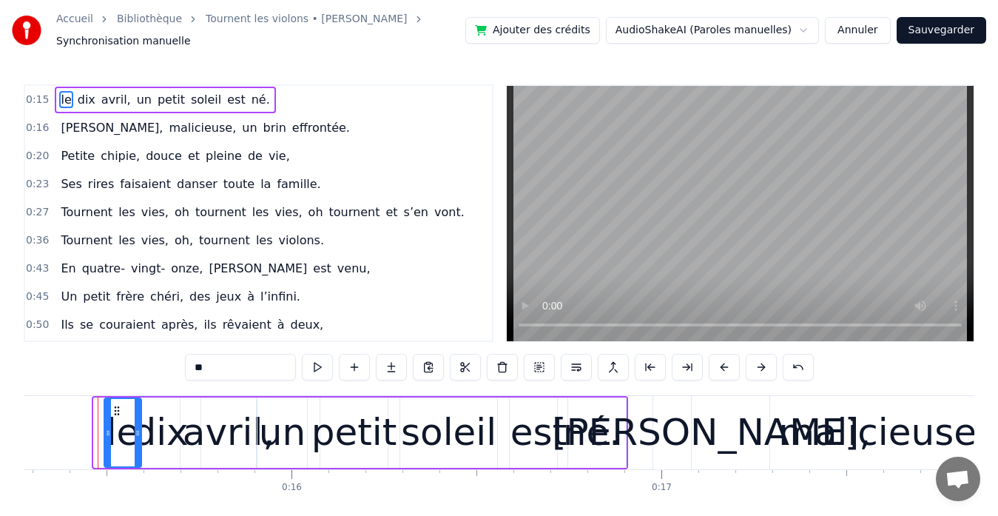
drag, startPoint x: 96, startPoint y: 434, endPoint x: 107, endPoint y: 436, distance: 10.5
click at [107, 436] on icon at bounding box center [108, 433] width 6 height 12
click at [957, 31] on button "Sauvegarder" at bounding box center [942, 30] width 90 height 27
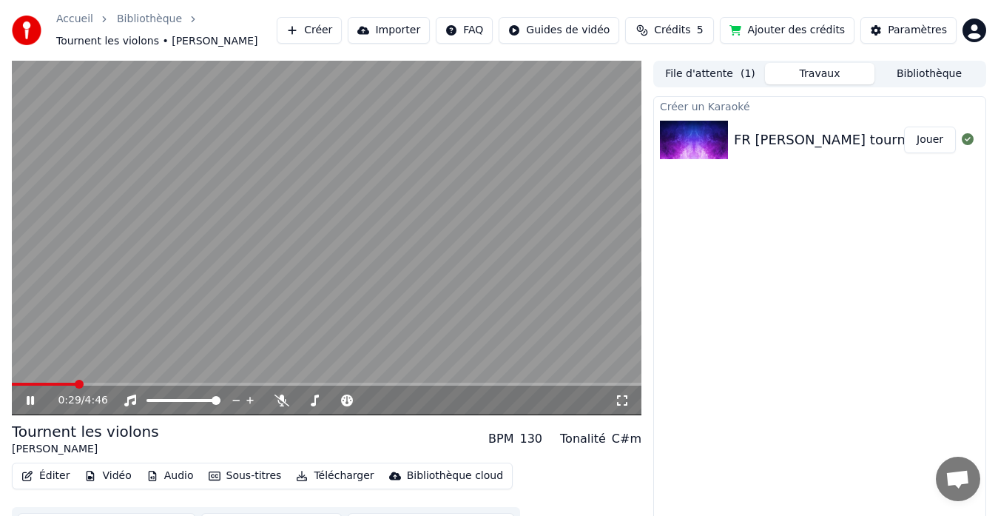
click at [760, 383] on div "Créer un Karaoké FR [PERSON_NAME] tournent les violons 12862 [PERSON_NAME]" at bounding box center [819, 315] width 333 height 438
drag, startPoint x: 412, startPoint y: 217, endPoint x: 430, endPoint y: 78, distance: 140.2
click at [430, 78] on video at bounding box center [327, 238] width 630 height 354
click at [333, 475] on button "Télécharger" at bounding box center [335, 475] width 90 height 21
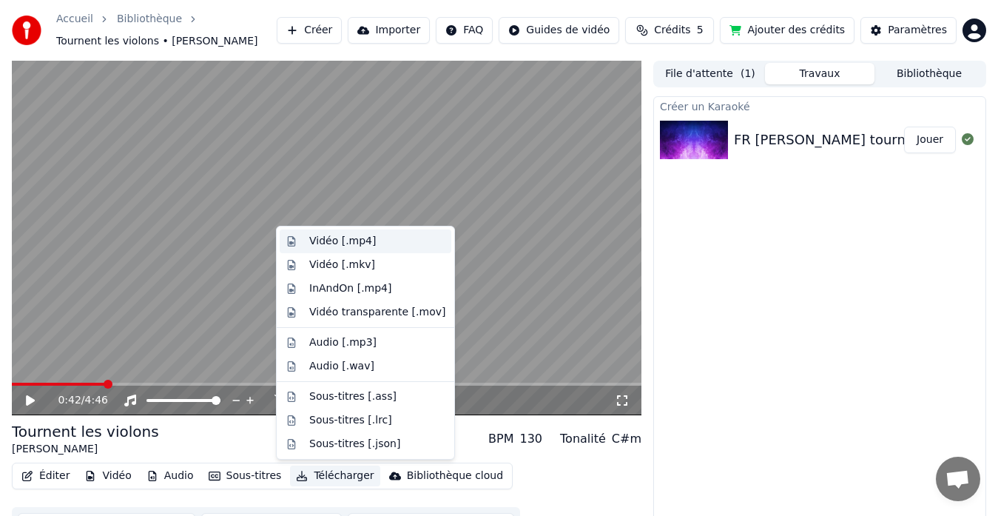
click at [374, 240] on div "Vidéo [.mp4]" at bounding box center [377, 241] width 136 height 15
